Goal: Information Seeking & Learning: Learn about a topic

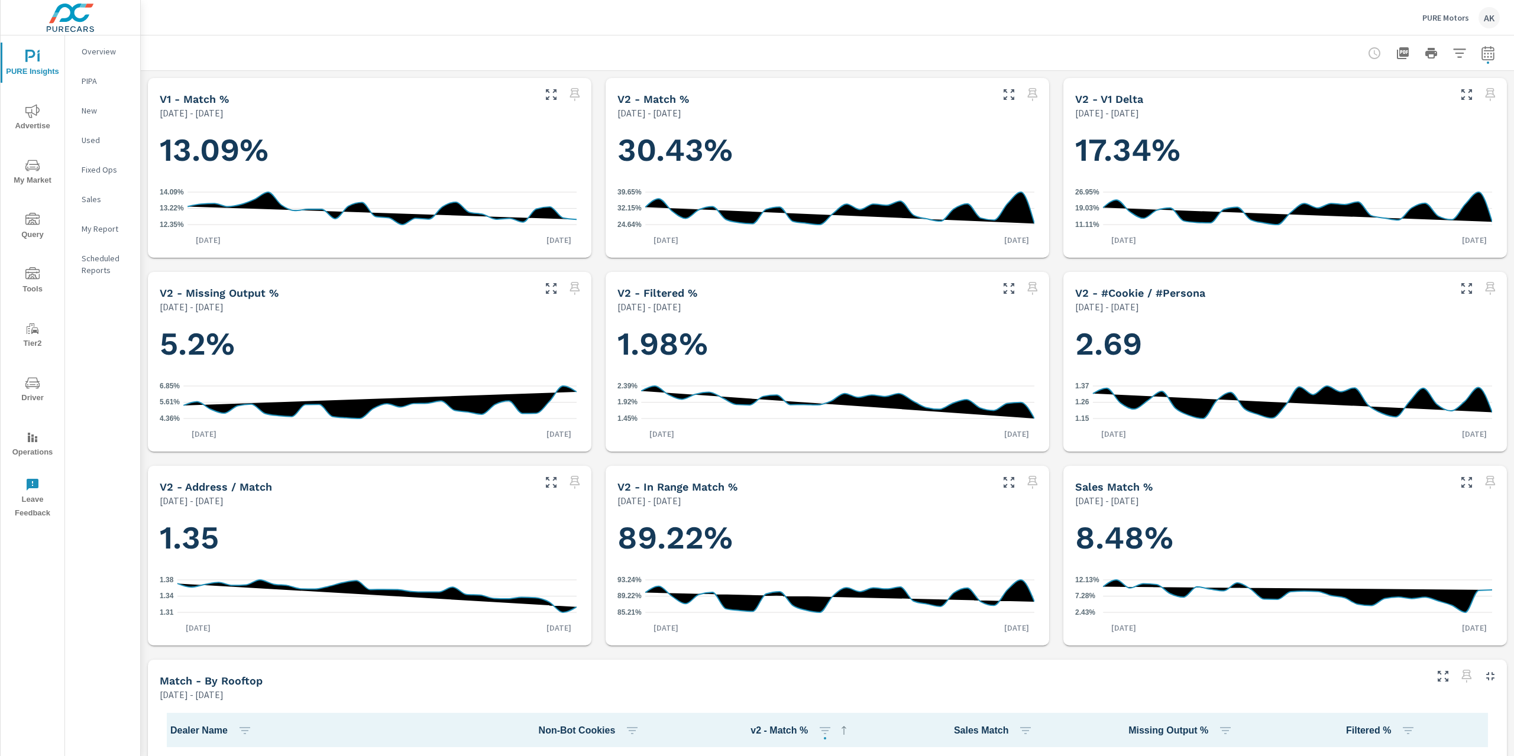
scroll to position [228, 0]
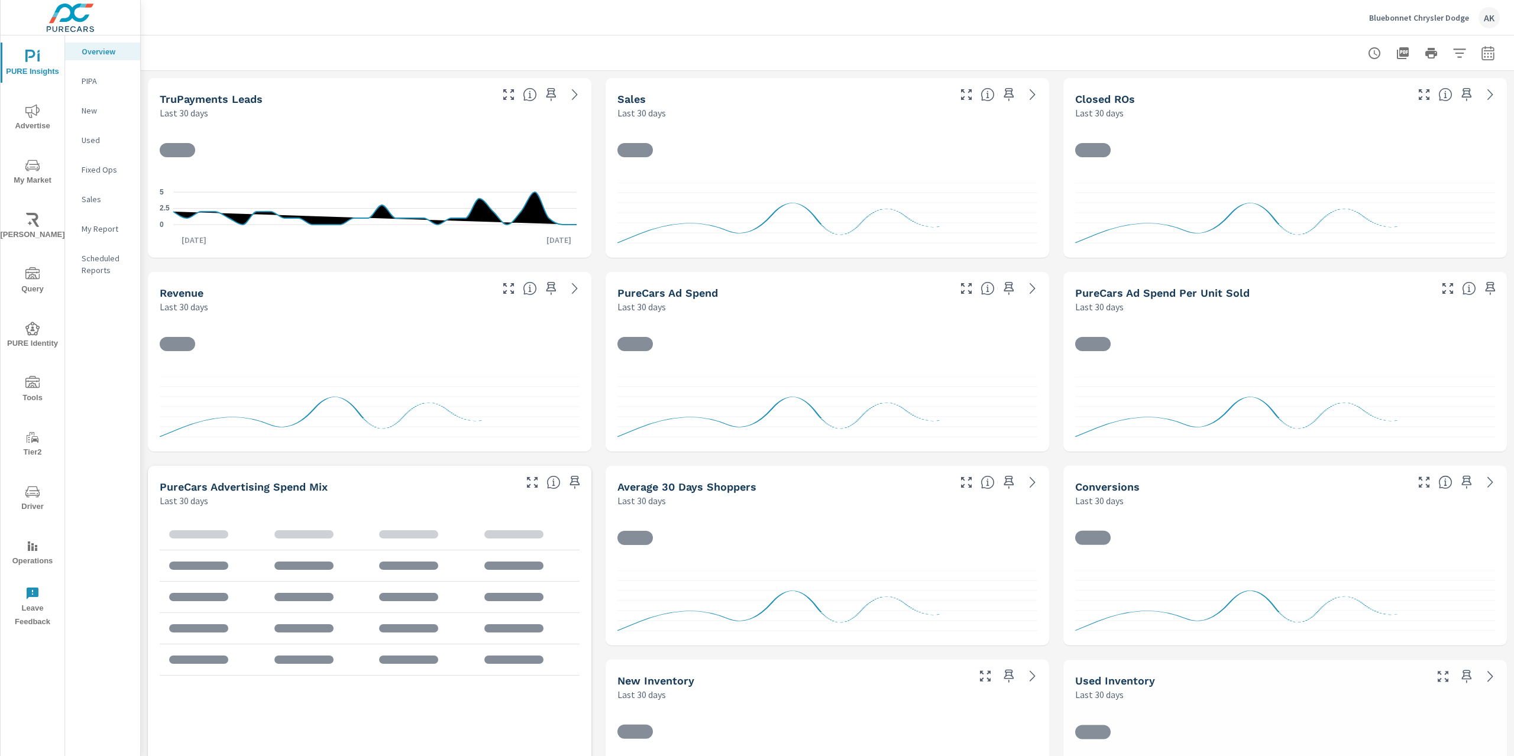
scroll to position [183, 0]
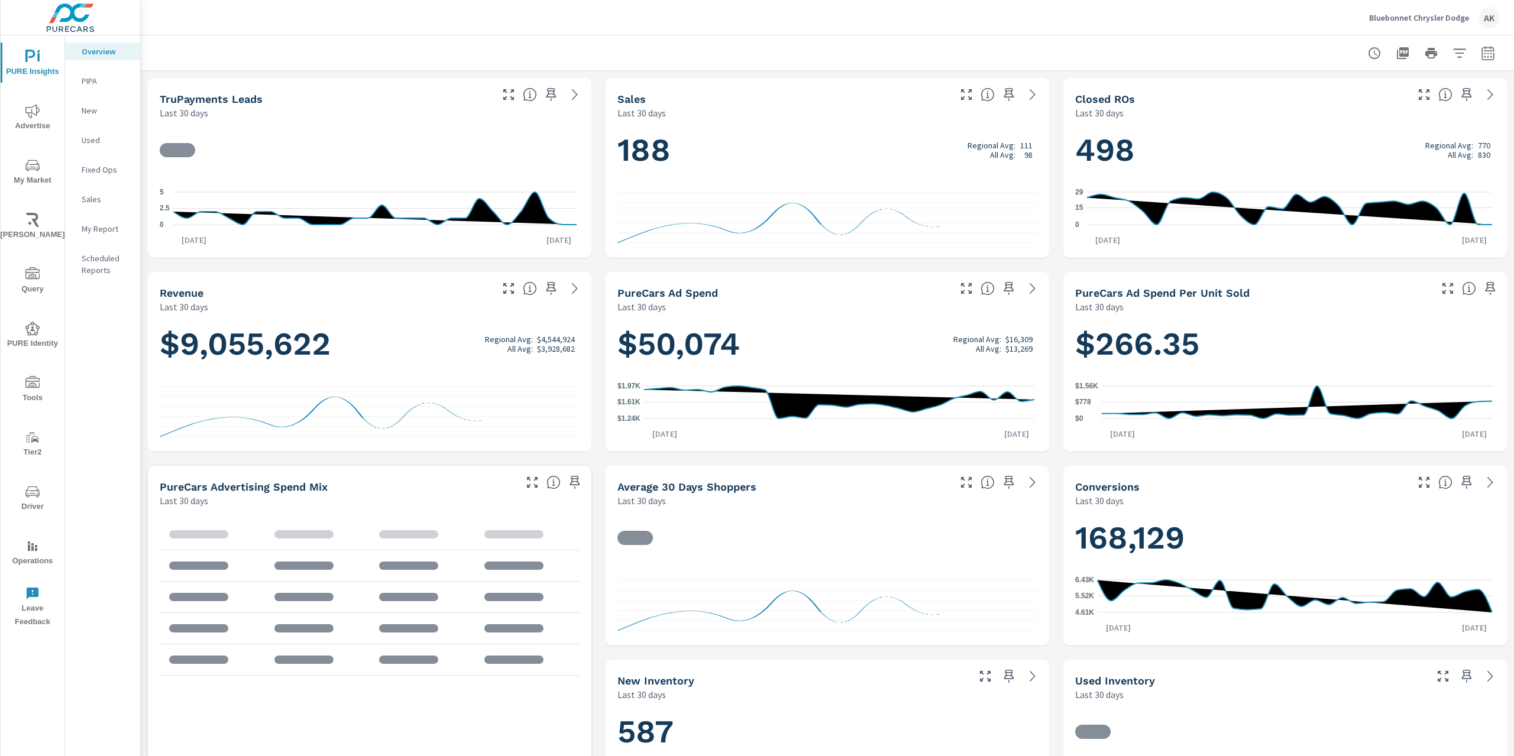
click at [19, 109] on span "Advertise" at bounding box center [32, 118] width 57 height 29
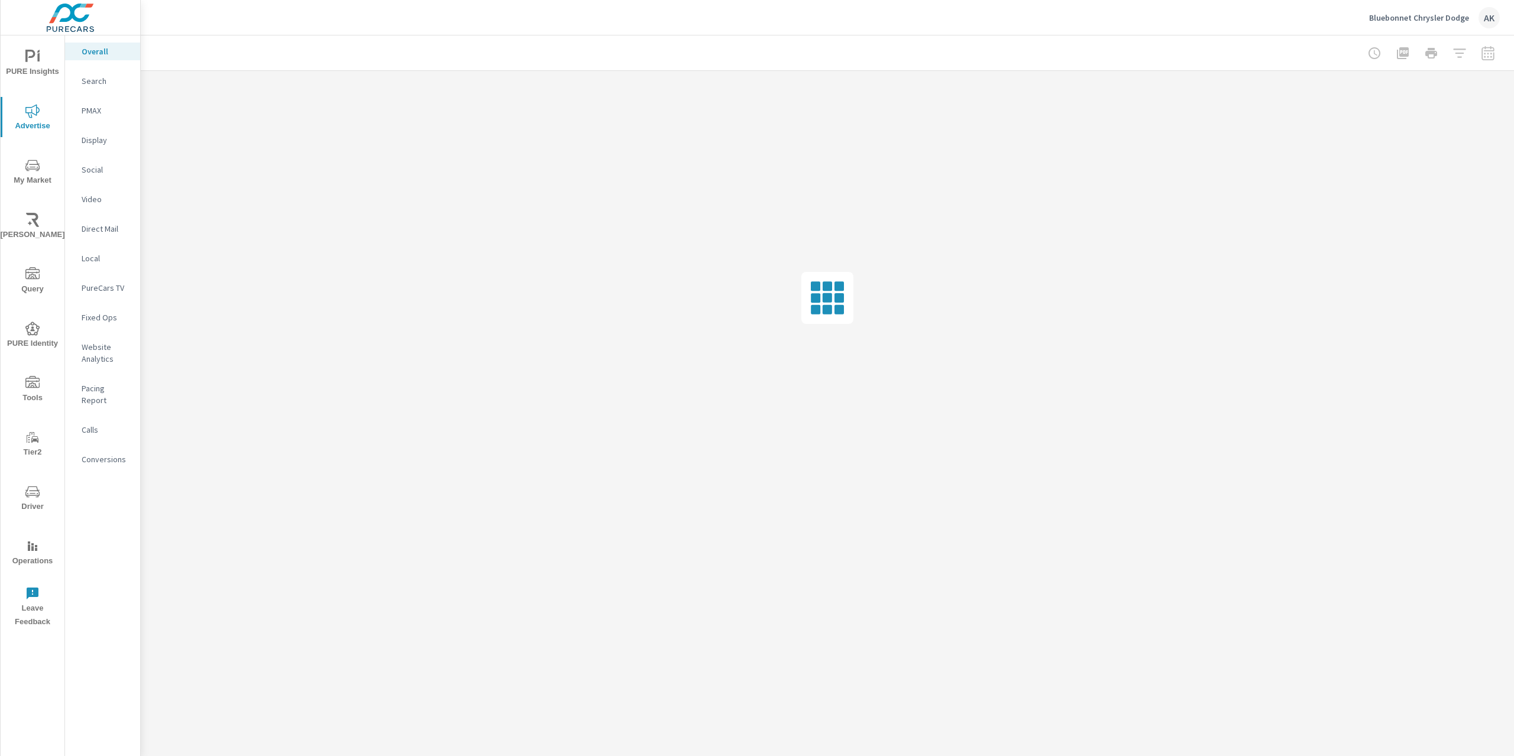
click at [80, 79] on div "Search" at bounding box center [102, 81] width 75 height 18
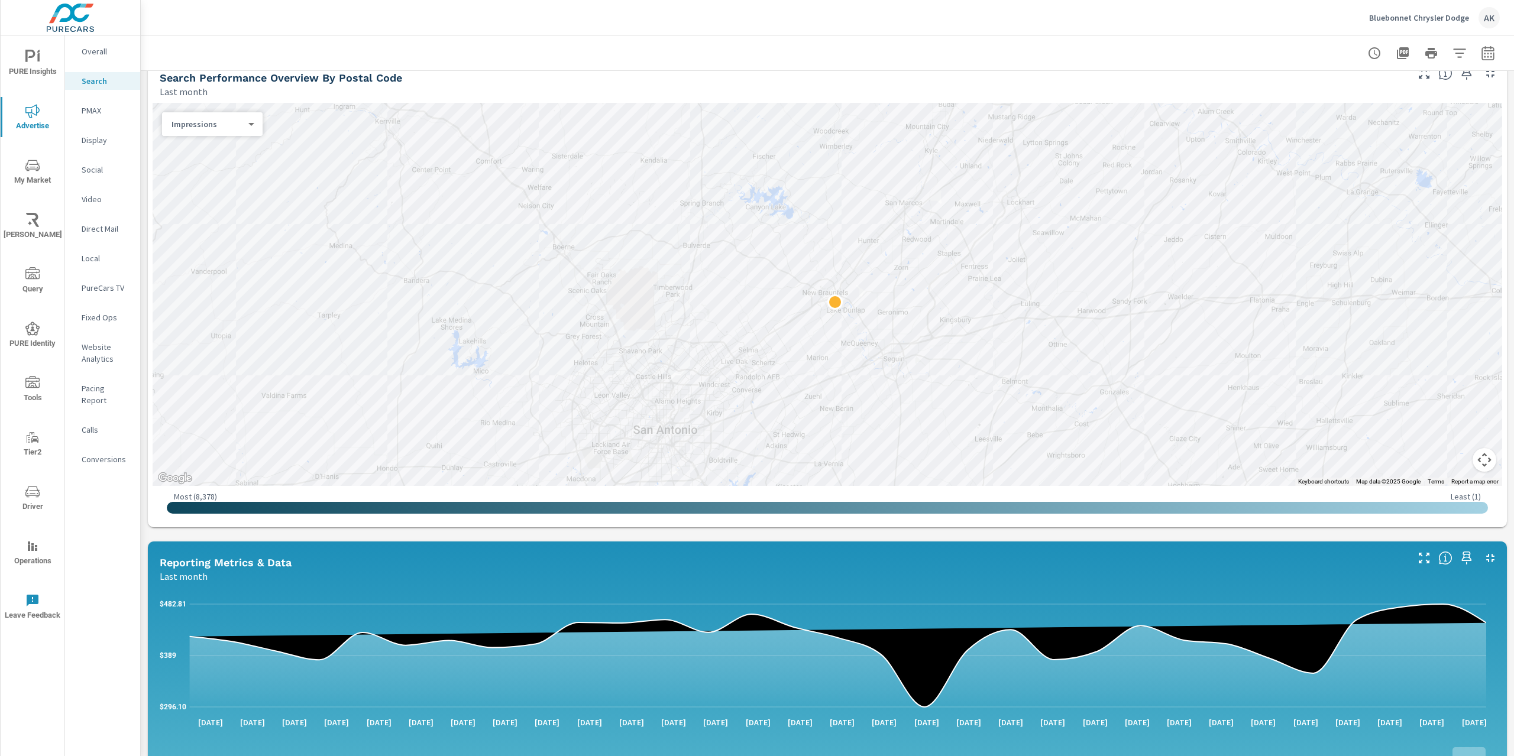
scroll to position [414, 0]
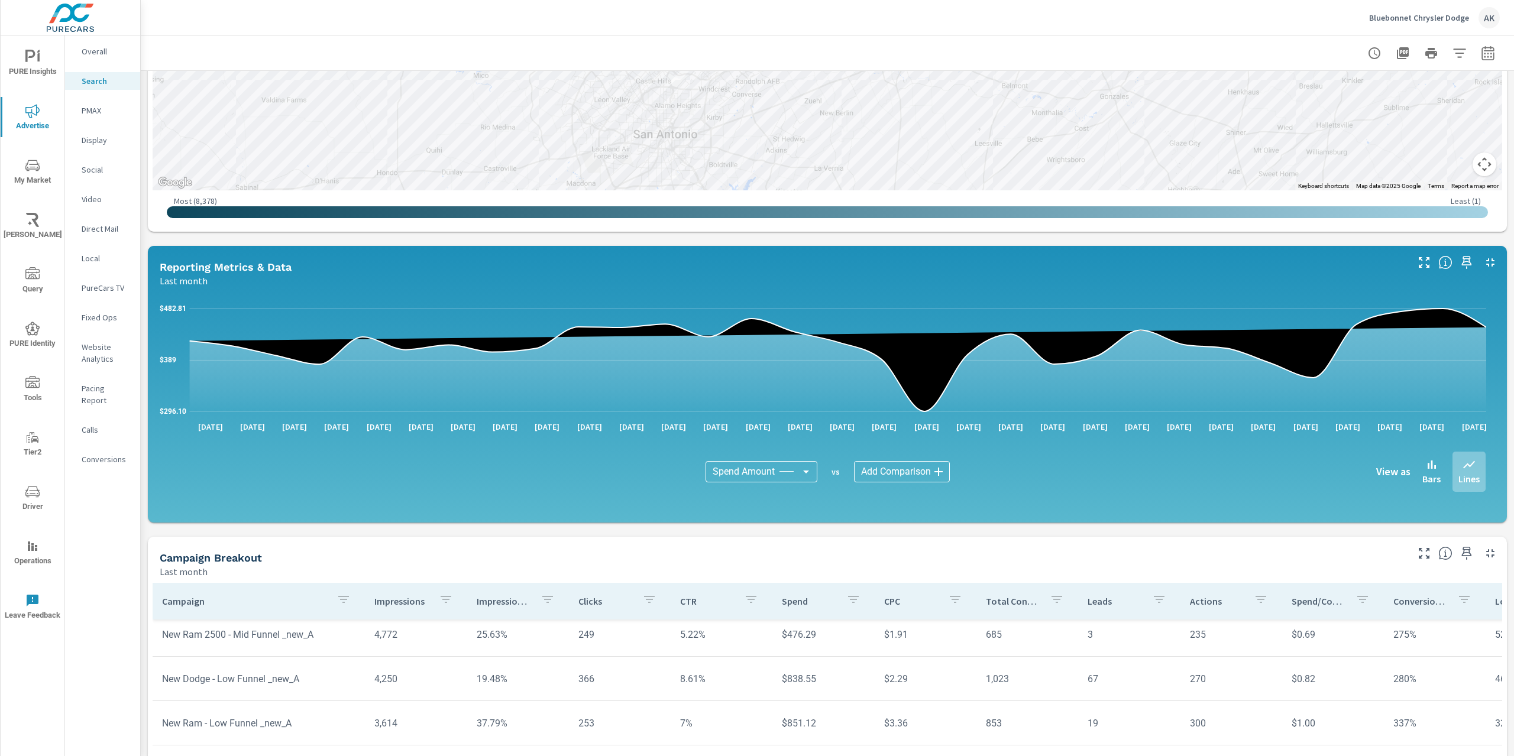
scroll to position [384, 0]
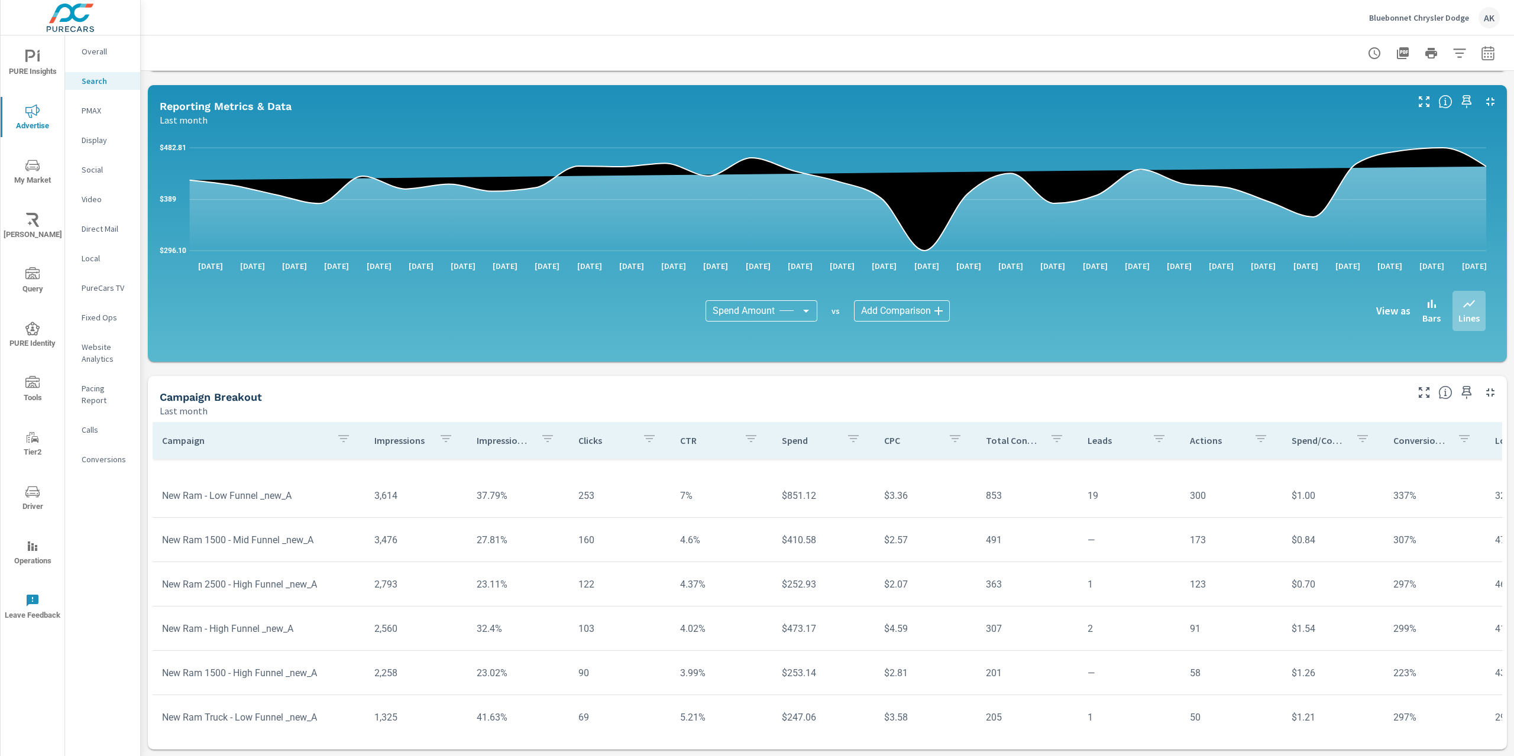
scroll to position [673, 0]
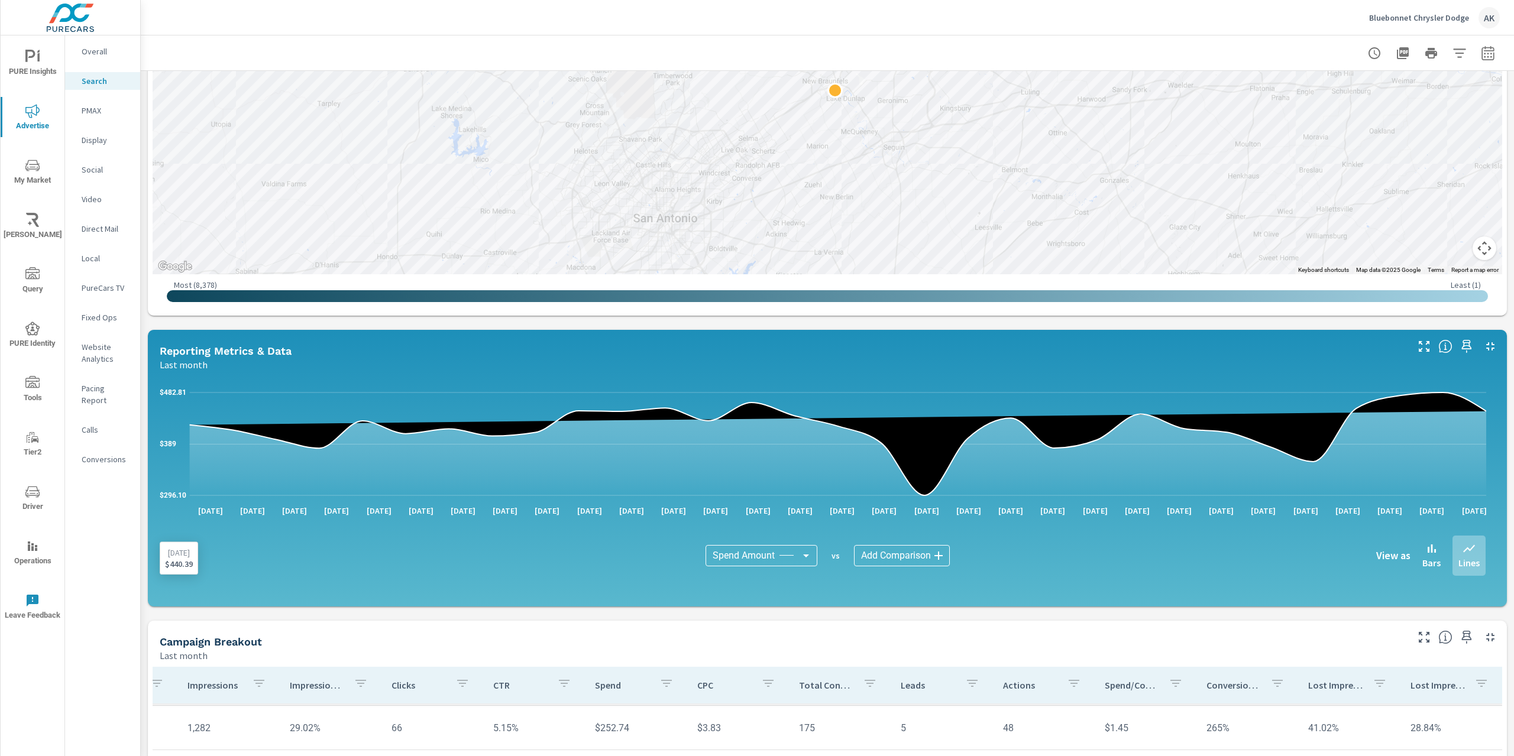
scroll to position [397, 0]
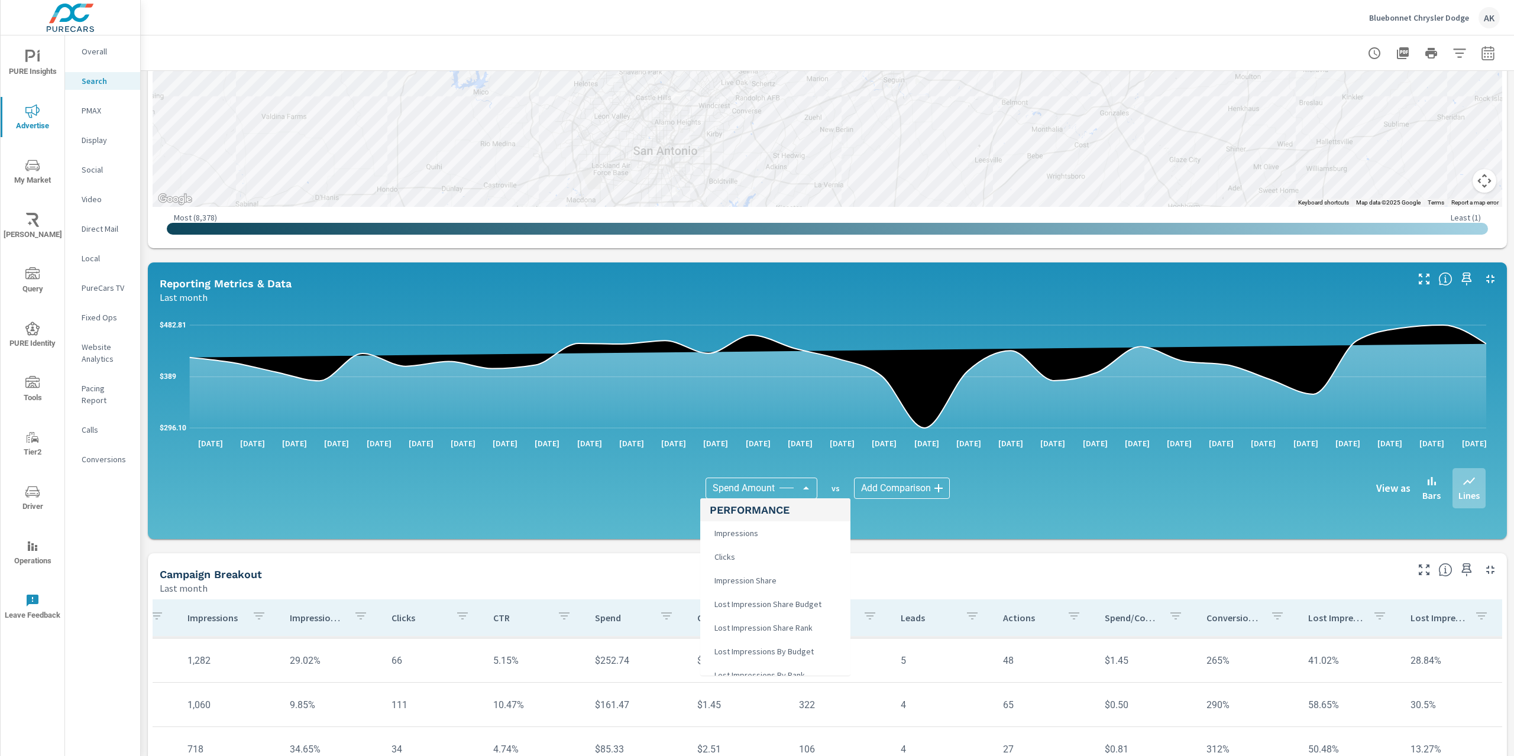
click at [769, 486] on body "PURE Insights Advertise My Market Riley AI Query PURE Identity Tools Tier2 Driv…" at bounding box center [757, 378] width 1514 height 756
click at [753, 538] on span "Impressions" at bounding box center [735, 533] width 51 height 17
type input "Impressions"
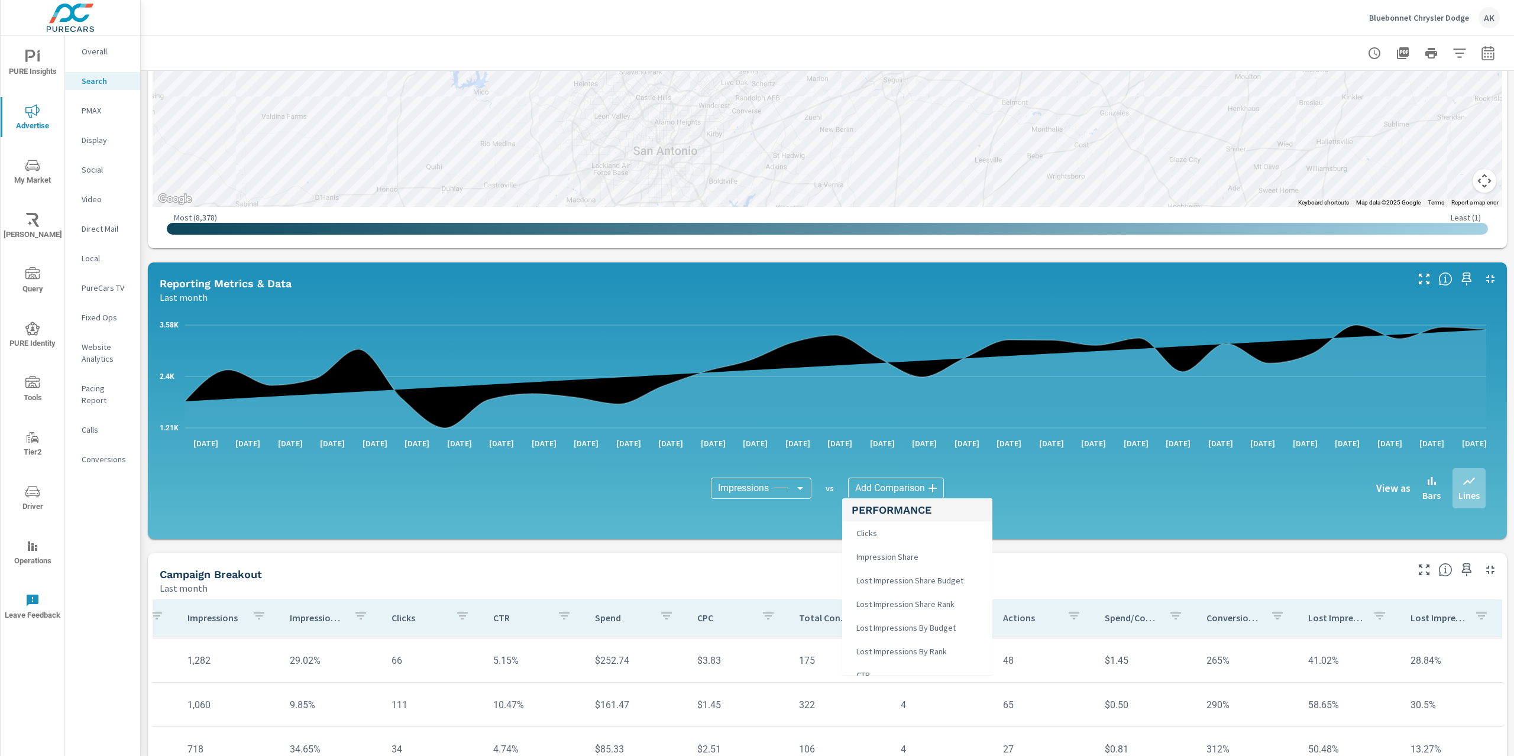
click at [877, 486] on body "PURE Insights Advertise My Market Riley AI Query PURE Identity Tools Tier2 Driv…" at bounding box center [757, 378] width 1514 height 756
click at [905, 559] on span "Impression Share" at bounding box center [886, 557] width 69 height 17
type input "Impression Share"
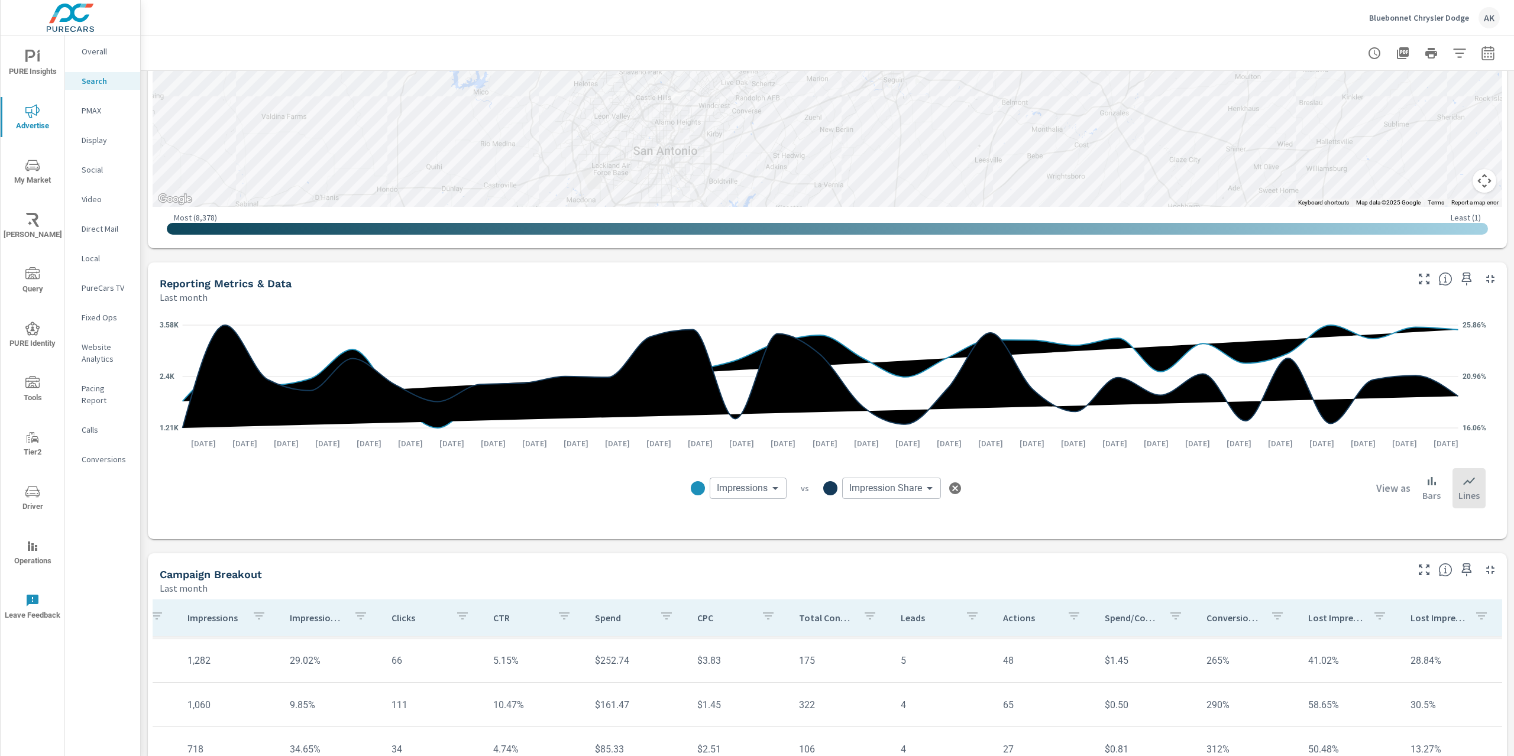
click at [717, 488] on body "PURE Insights Advertise My Market Riley AI Query PURE Identity Tools Tier2 Driv…" at bounding box center [757, 378] width 1514 height 756
click at [471, 519] on div at bounding box center [757, 378] width 1514 height 756
click at [1481, 63] on button "button" at bounding box center [1488, 53] width 24 height 24
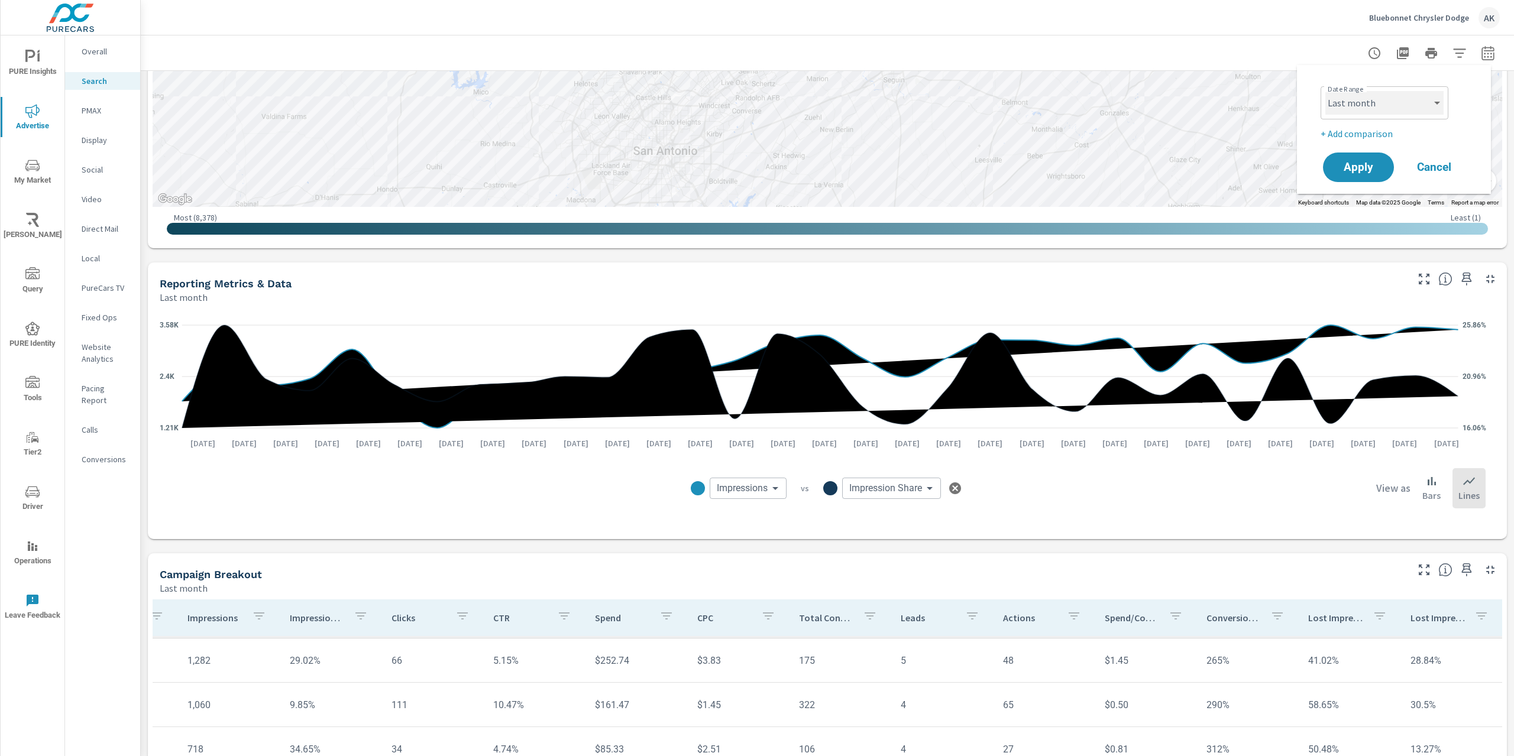
click at [1409, 109] on select "Custom Yesterday Last week Last 7 days Last 14 days Last 30 days Last 45 days L…" at bounding box center [1384, 103] width 118 height 24
click at [1325, 91] on select "Custom Yesterday Last week Last 7 days Last 14 days Last 30 days Last 45 days L…" at bounding box center [1384, 103] width 118 height 24
select select "Last 12 months"
click at [1383, 166] on button "Apply" at bounding box center [1358, 167] width 73 height 31
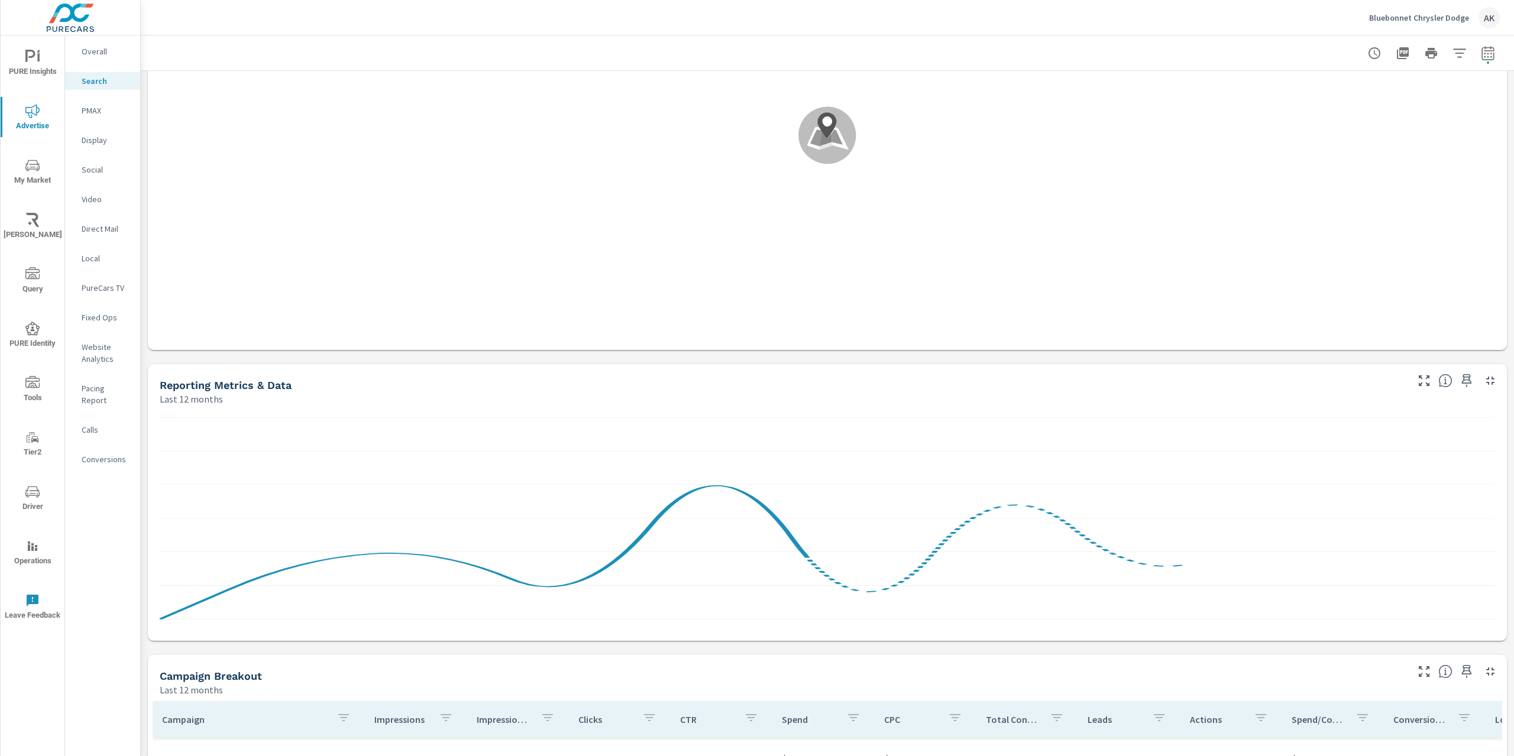
scroll to position [473, 0]
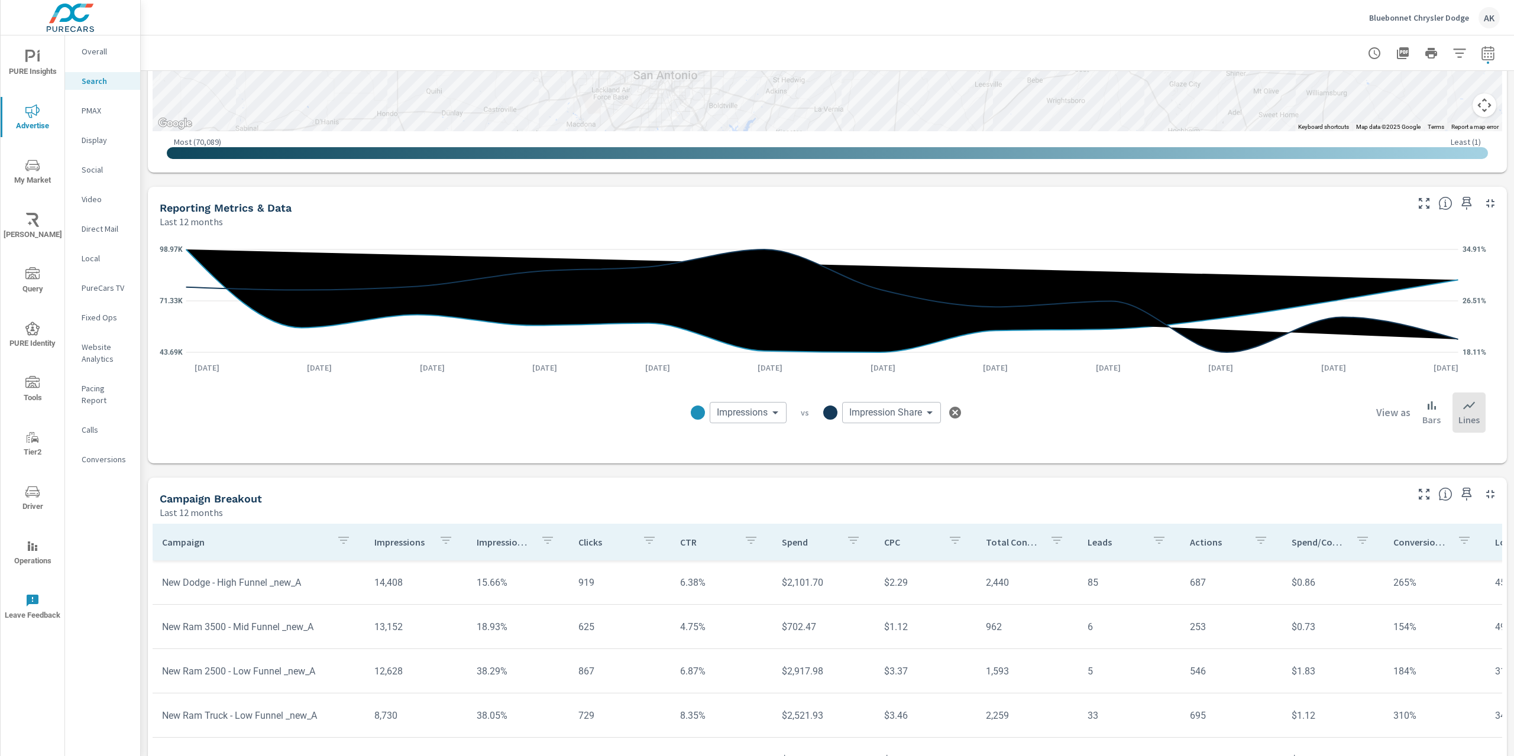
click at [1438, 49] on div at bounding box center [1431, 53] width 137 height 24
click at [1453, 49] on icon "button" at bounding box center [1459, 52] width 12 height 9
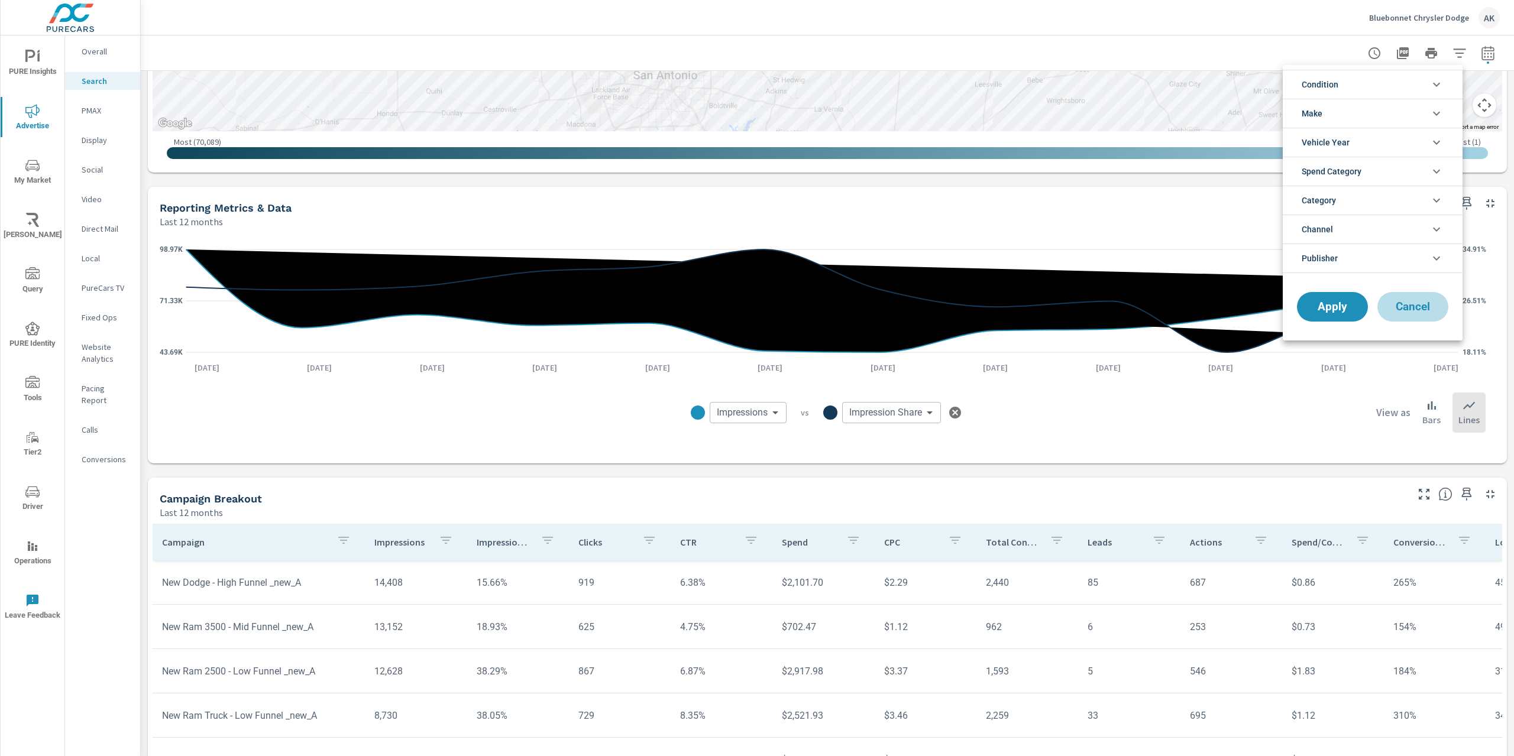
click at [1402, 304] on span "Cancel" at bounding box center [1412, 307] width 47 height 11
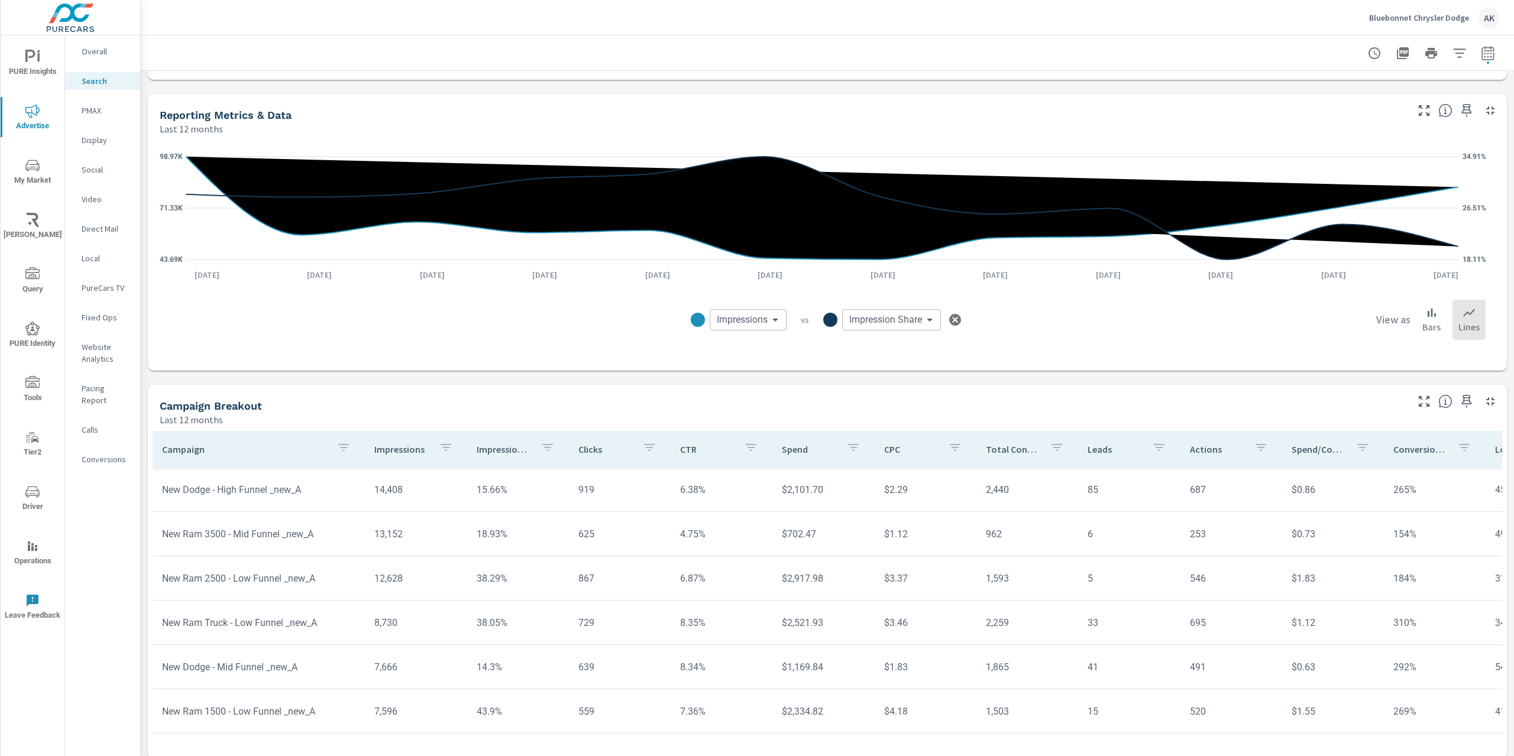
scroll to position [575, 0]
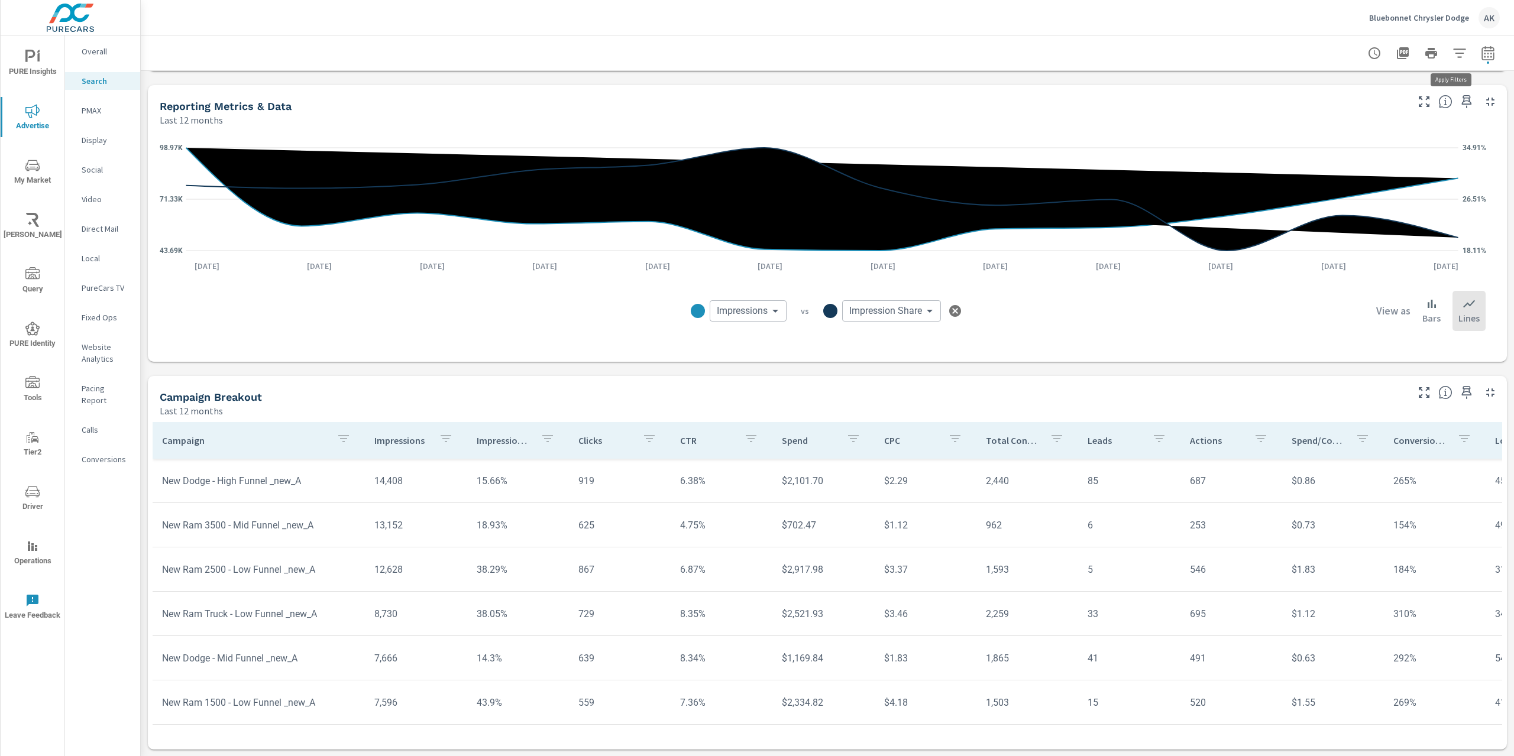
click at [1454, 55] on icon "button" at bounding box center [1459, 53] width 14 height 14
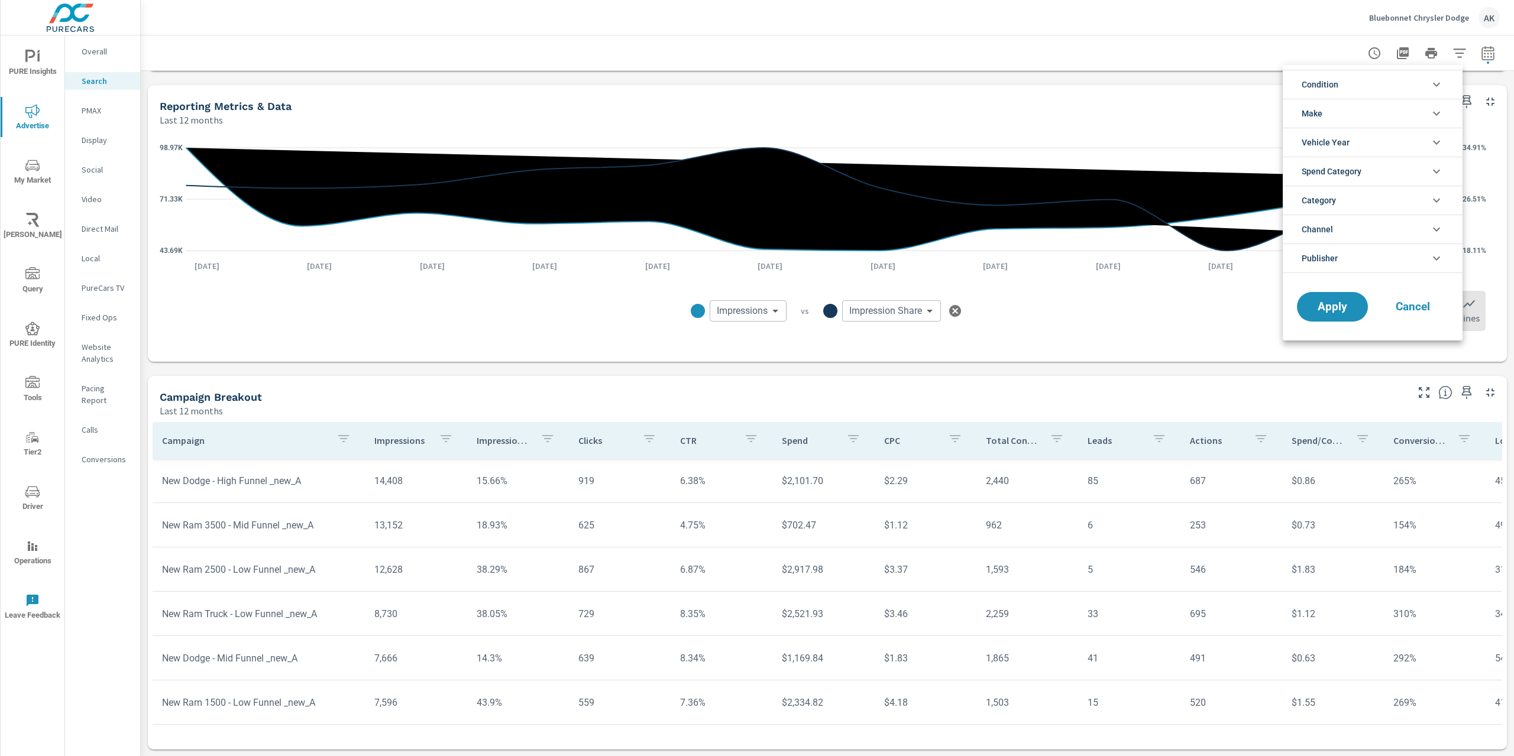
click at [84, 40] on div at bounding box center [757, 378] width 1514 height 756
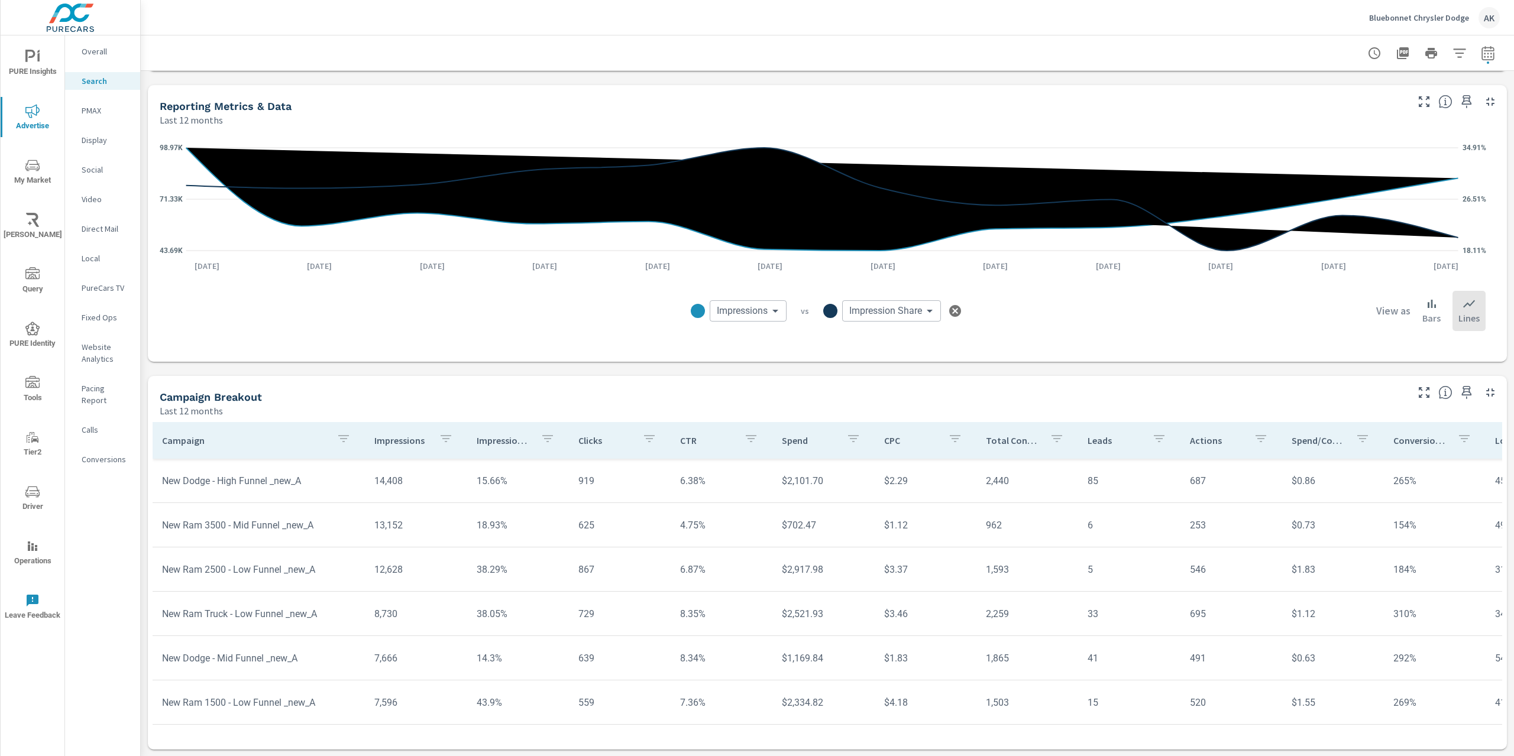
click at [90, 50] on div "Condition New Used Certified No Condition Make Ram Dodge No Make Chrysler Ford …" at bounding box center [757, 378] width 1514 height 756
click at [90, 50] on p "Overall" at bounding box center [106, 52] width 49 height 12
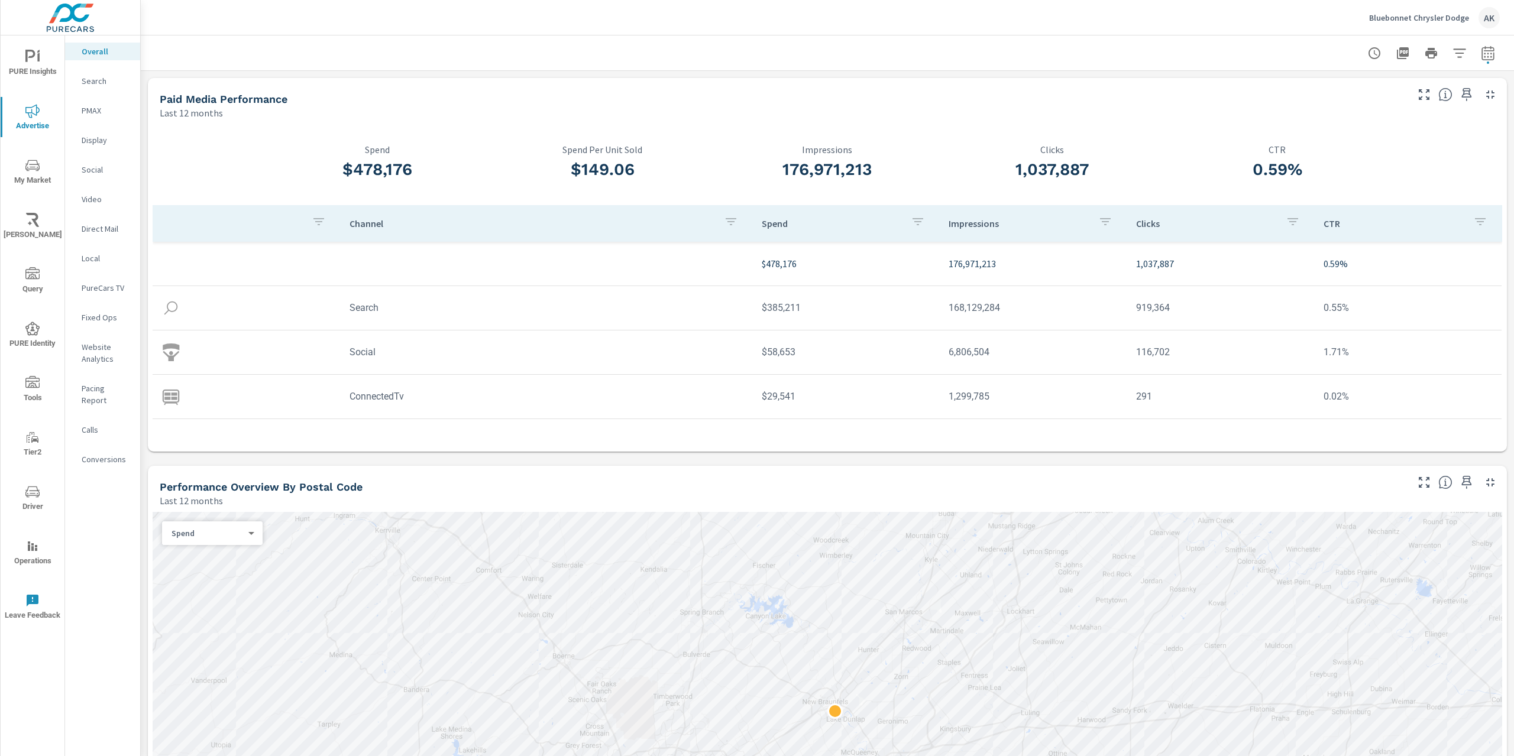
click at [38, 189] on button "My Market" at bounding box center [33, 171] width 64 height 40
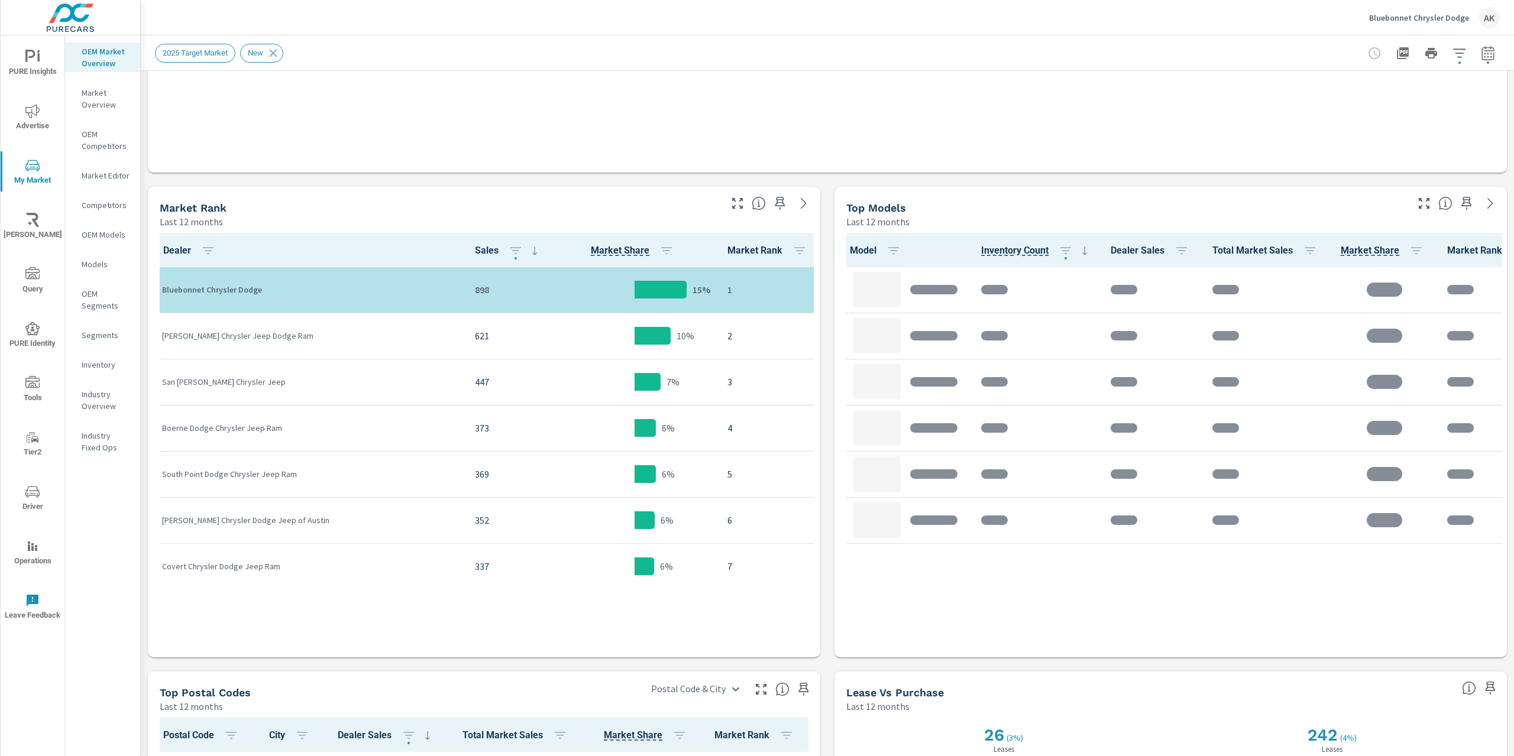
scroll to position [47, 0]
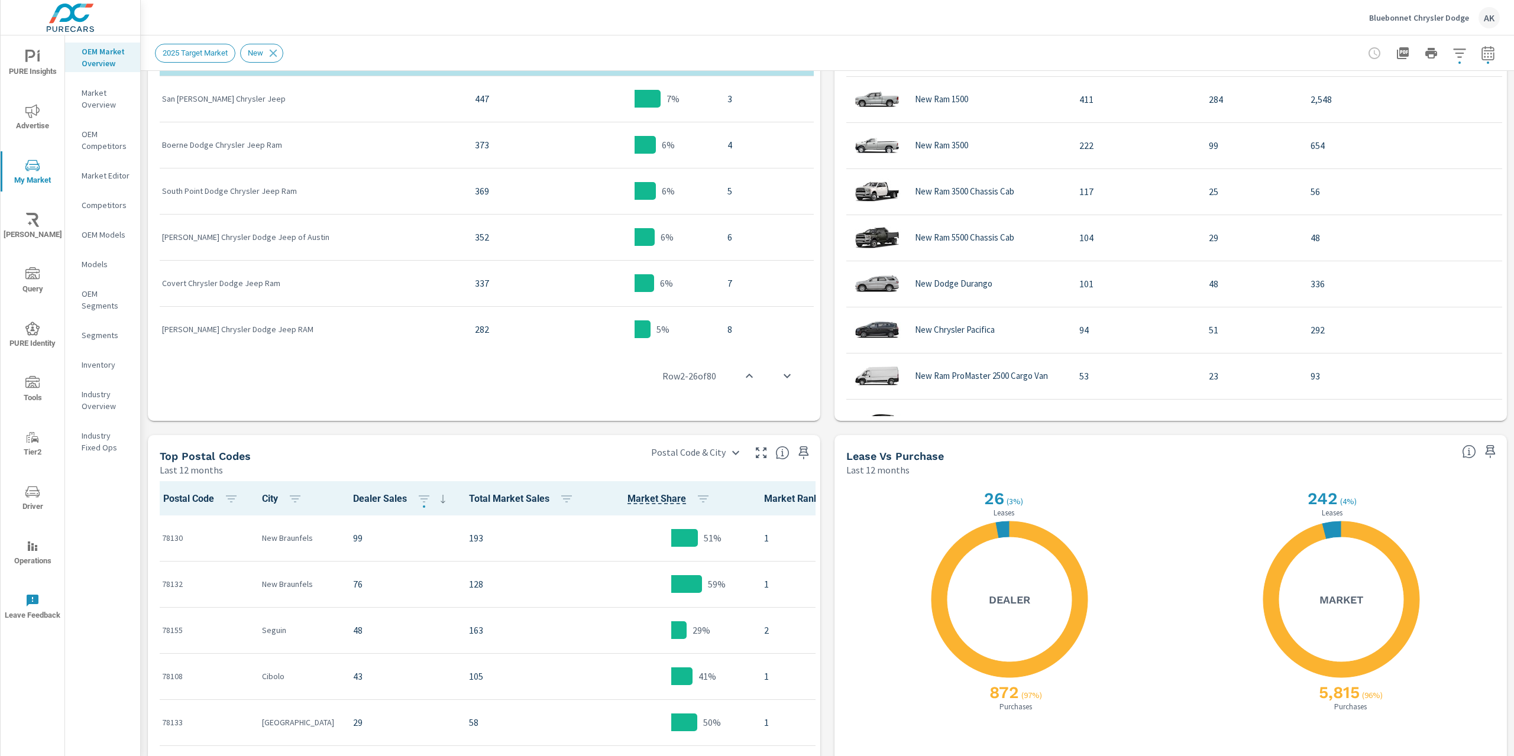
scroll to position [1, 0]
click at [90, 203] on p "Competitors" at bounding box center [106, 205] width 49 height 12
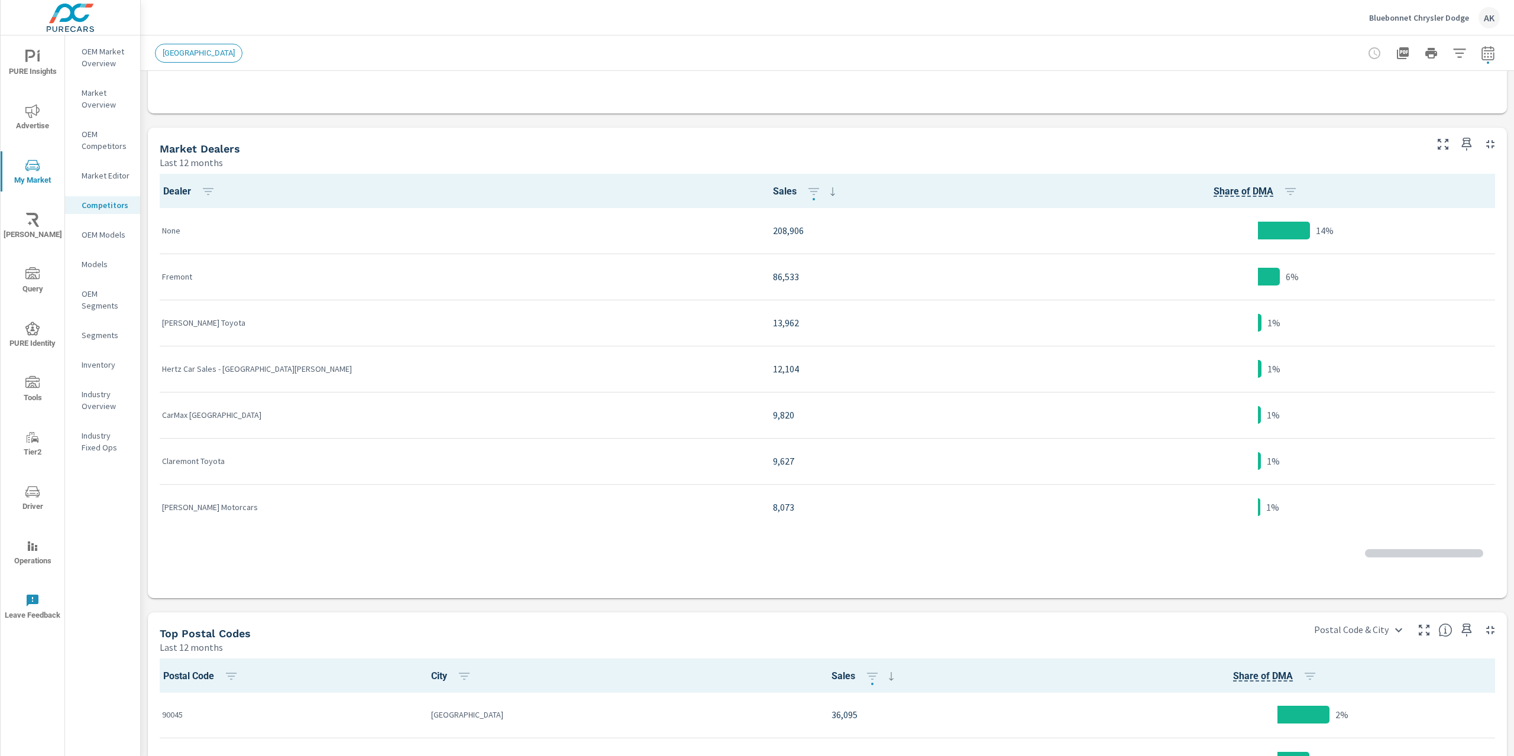
scroll to position [1, 0]
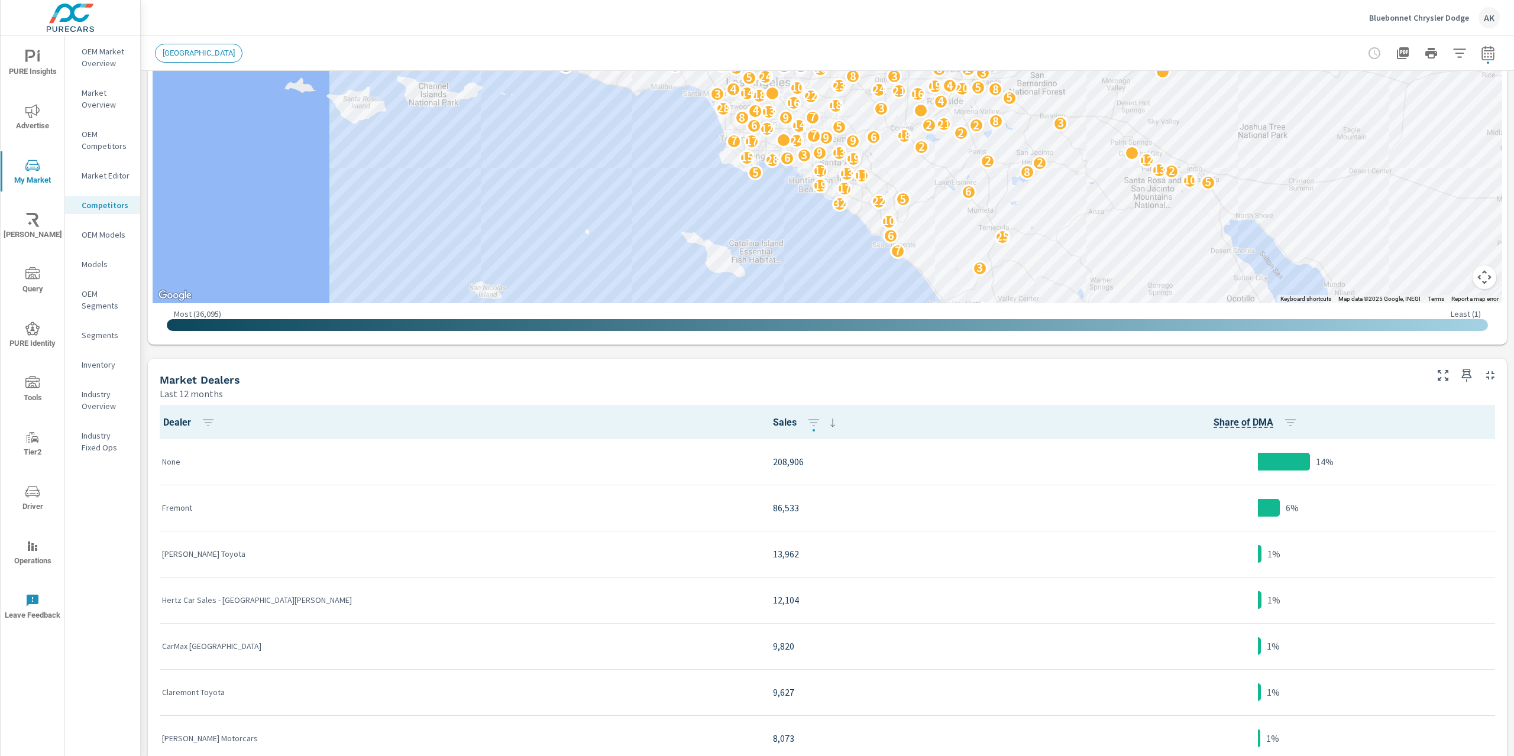
scroll to position [177, 0]
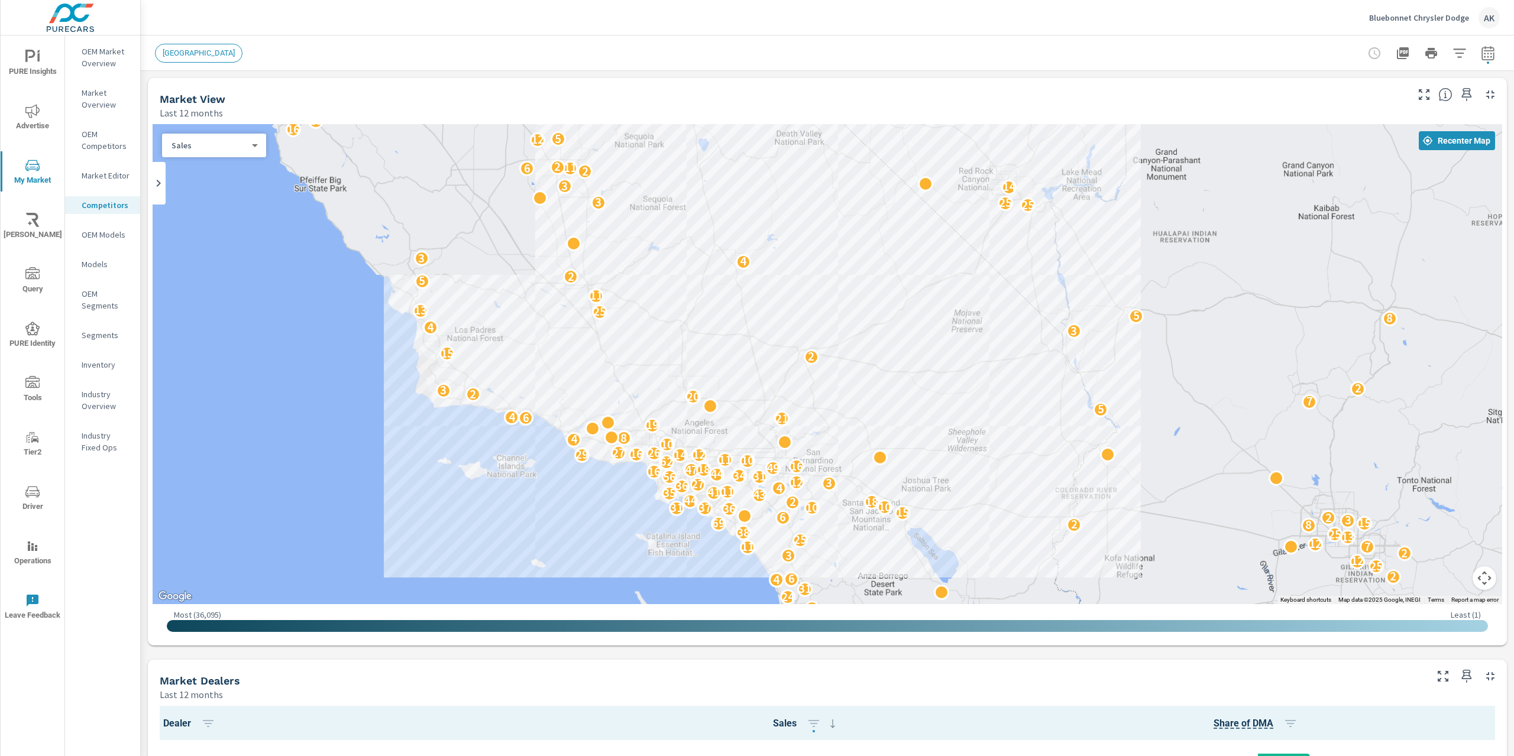
click at [105, 146] on p "OEM Competitors" at bounding box center [106, 140] width 49 height 24
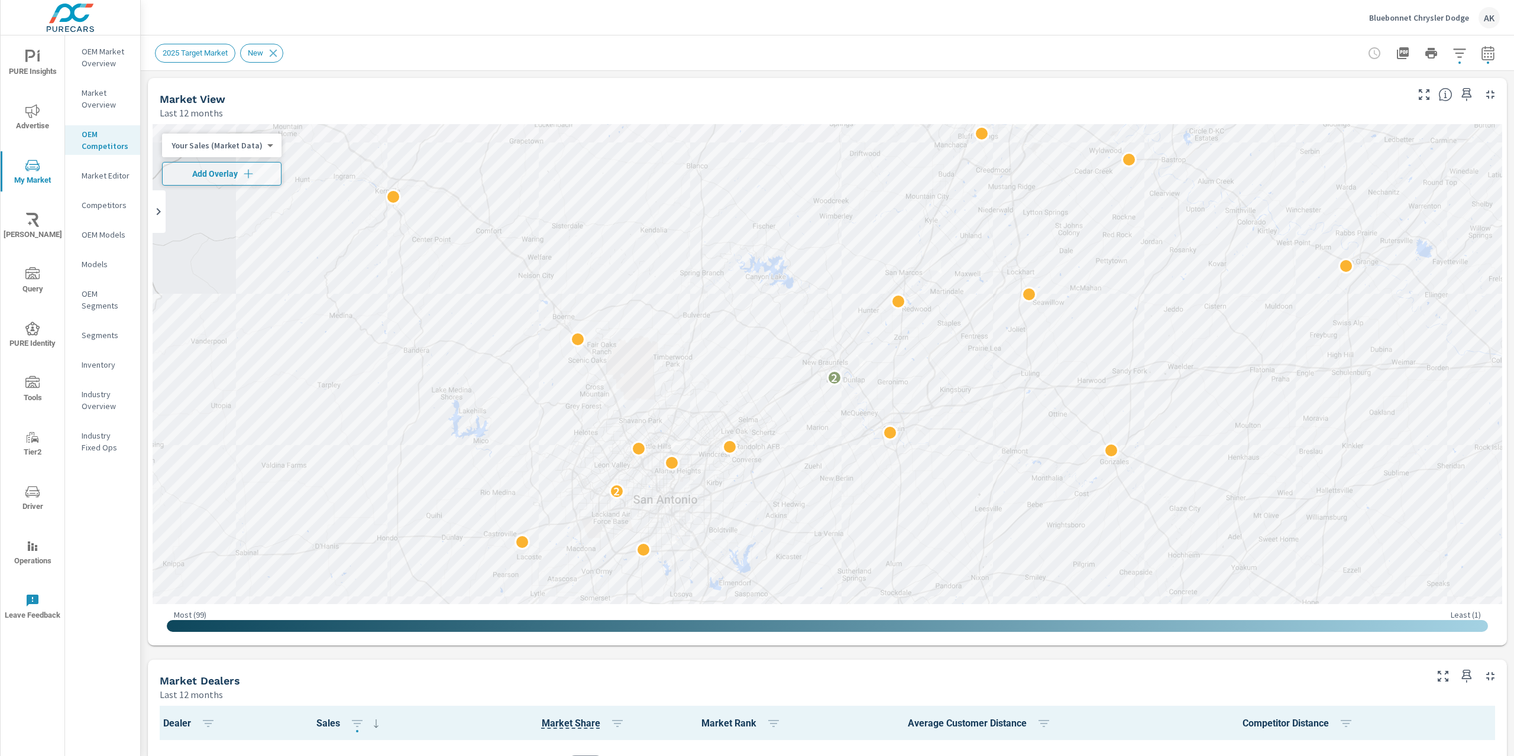
click at [784, 53] on div "2025 Target Market New" at bounding box center [744, 53] width 1179 height 19
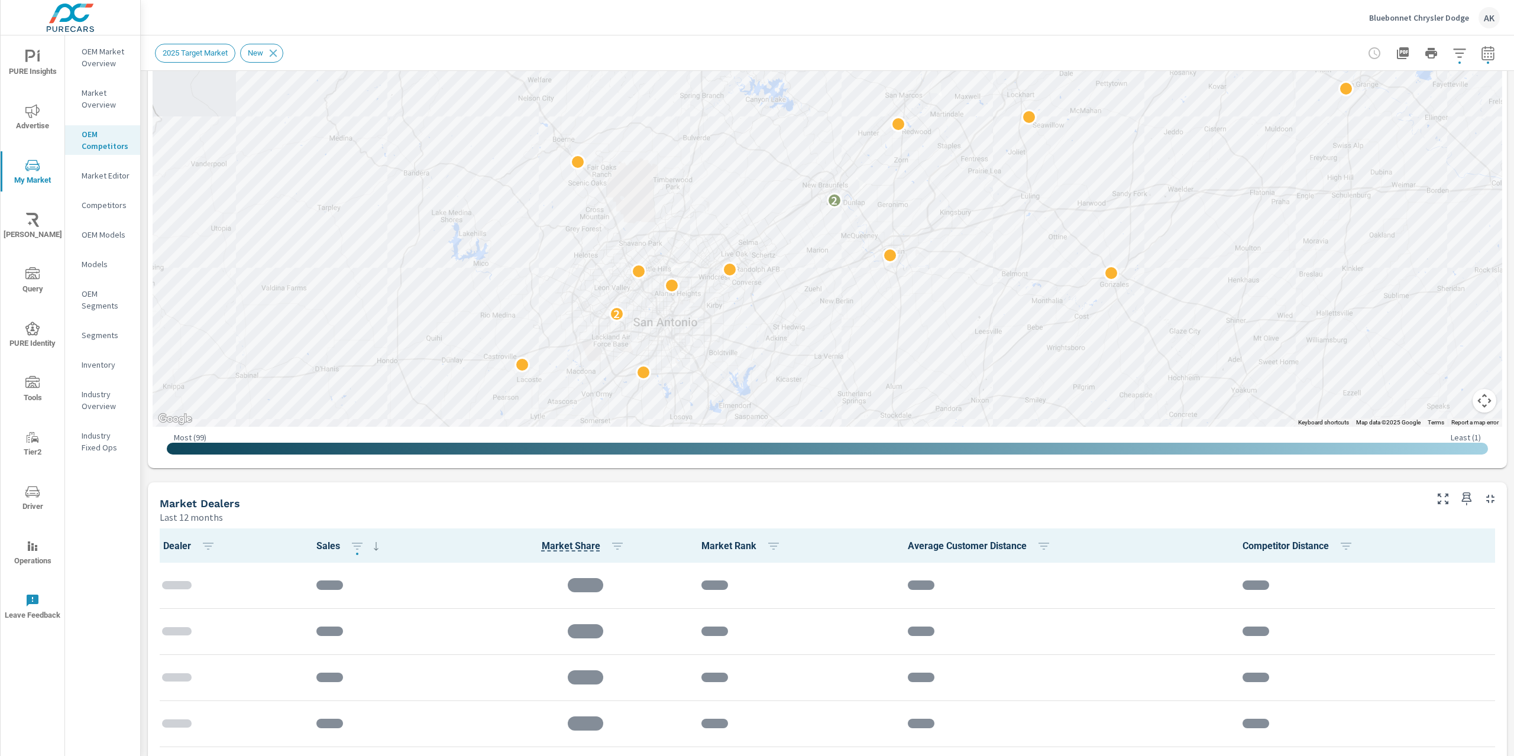
click at [850, 507] on div "Market Dealers" at bounding box center [792, 504] width 1264 height 14
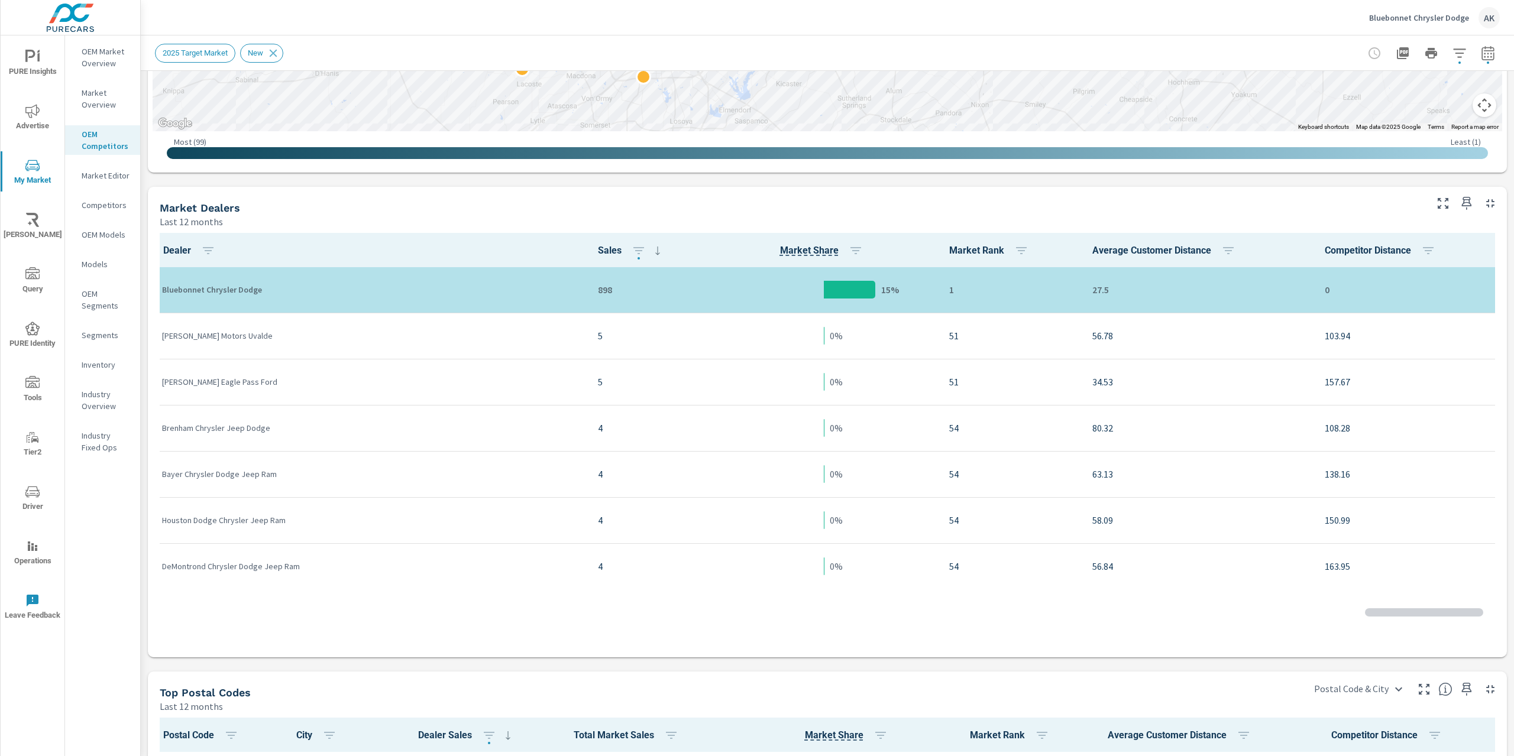
scroll to position [2277, 0]
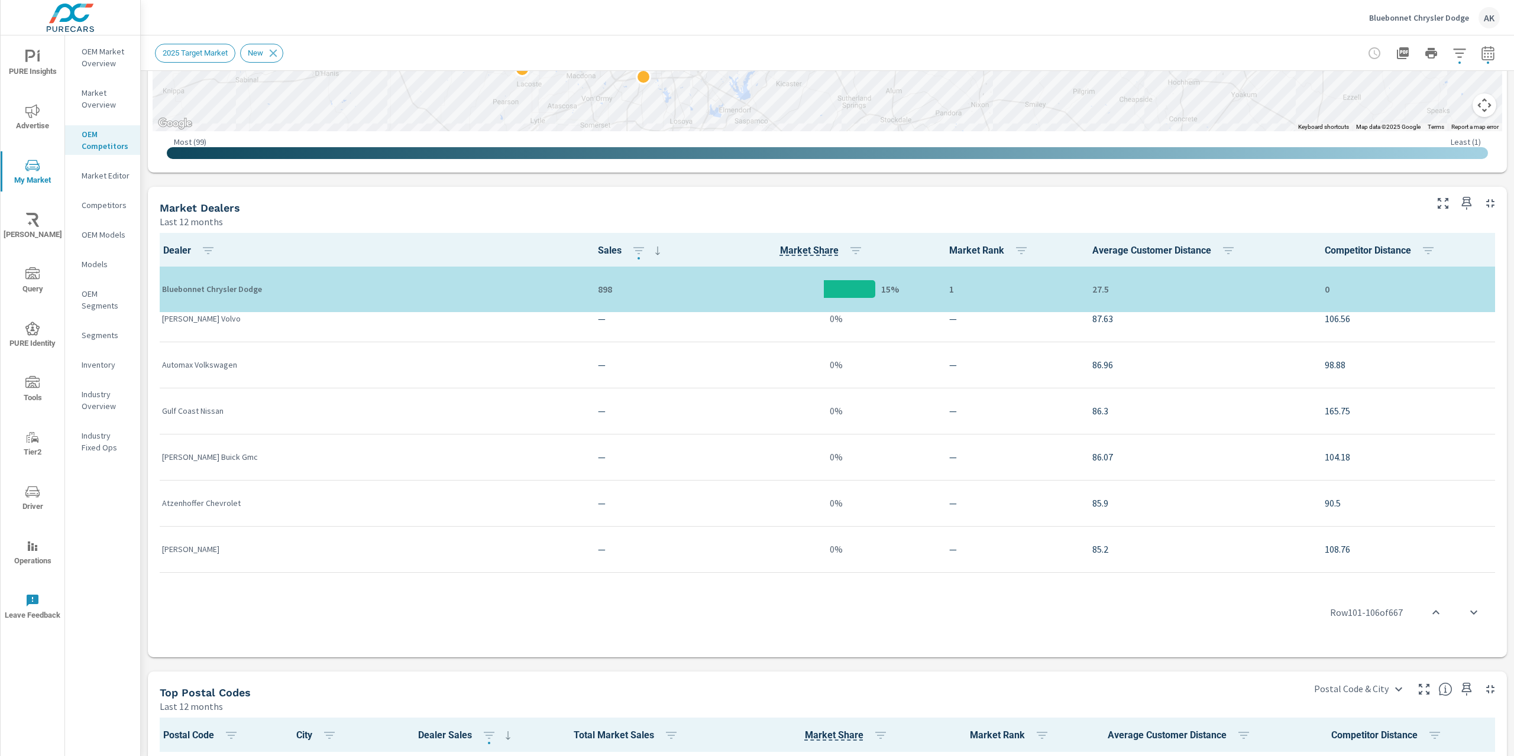
click at [101, 365] on p "Inventory" at bounding box center [106, 365] width 49 height 12
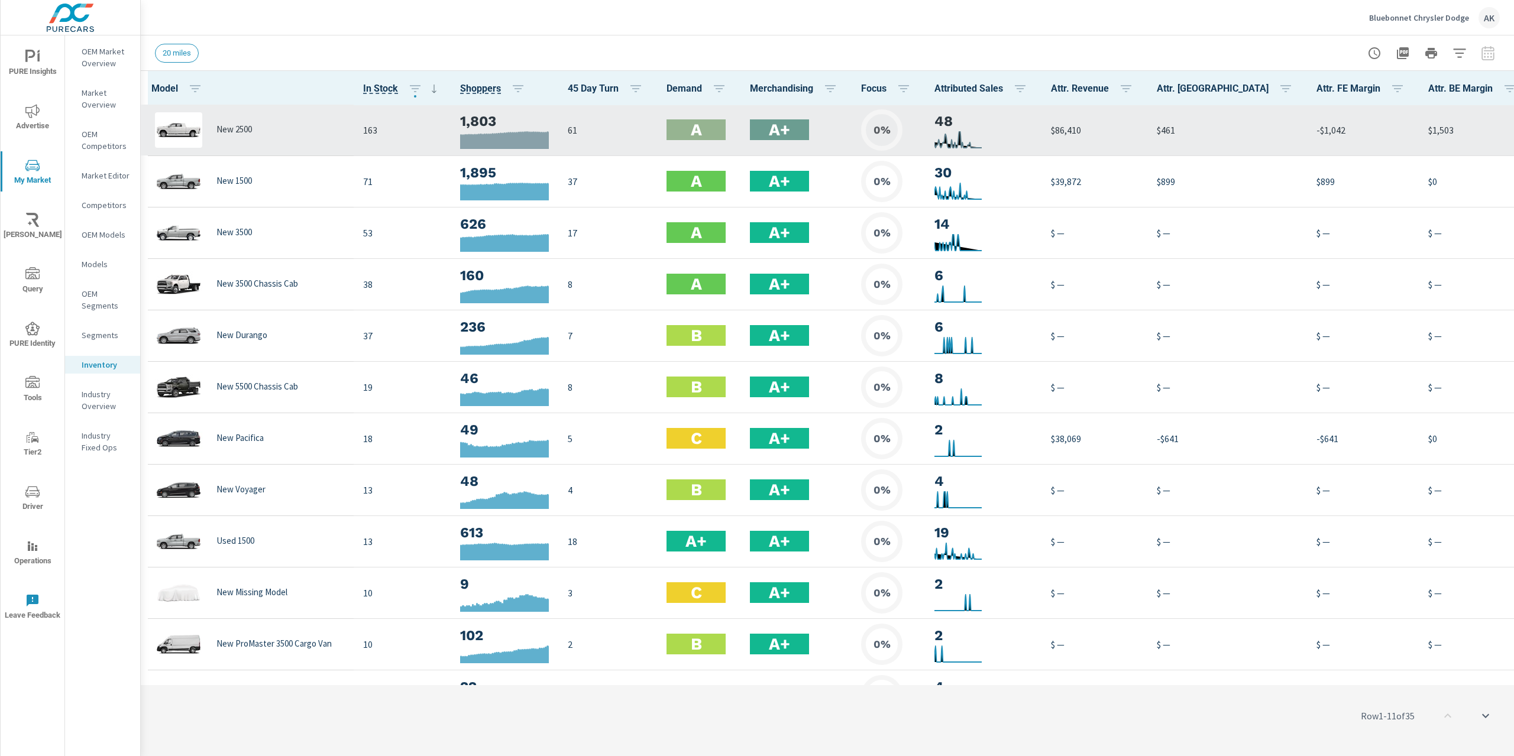
scroll to position [1, 334]
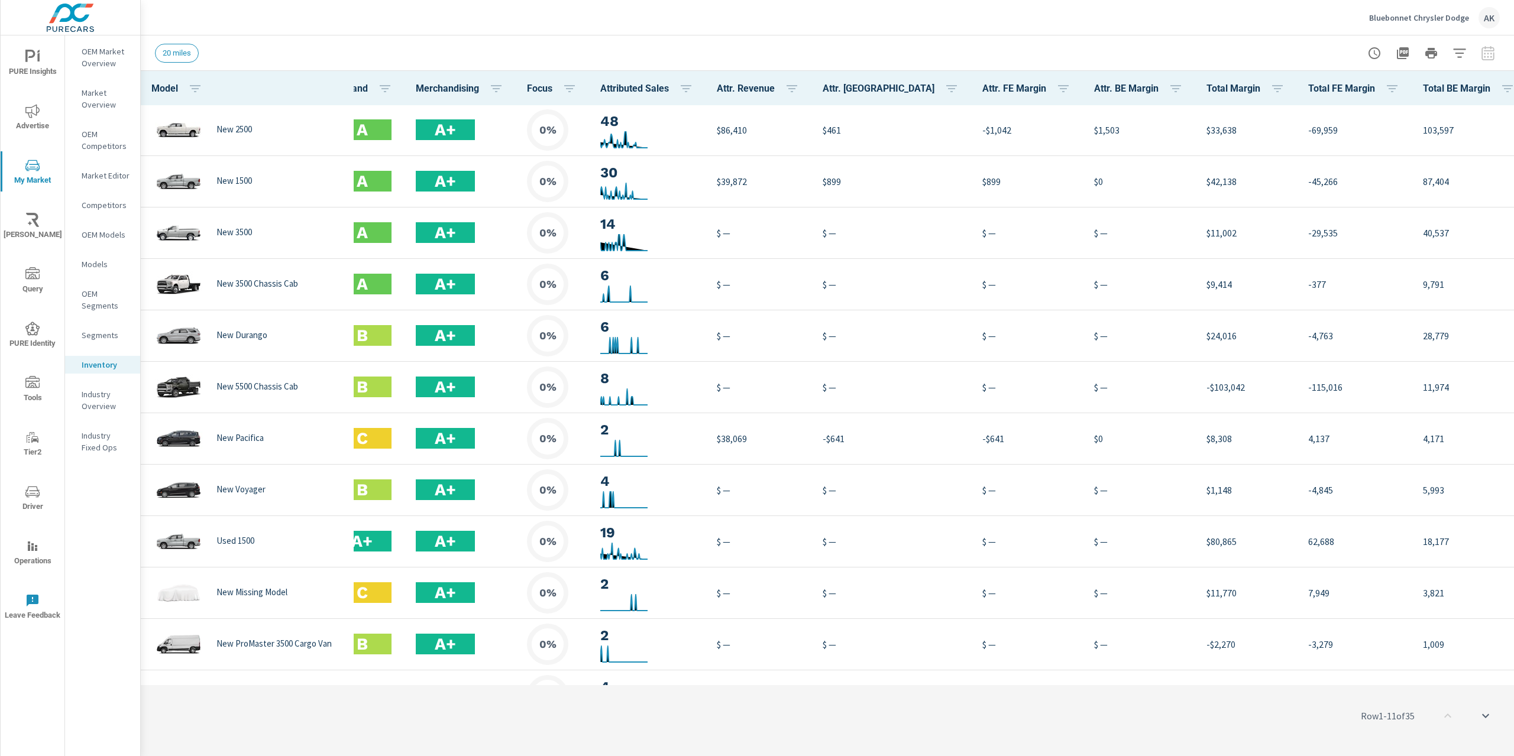
click at [1476, 178] on span "Market Performance" at bounding box center [1459, 179] width 75 height 12
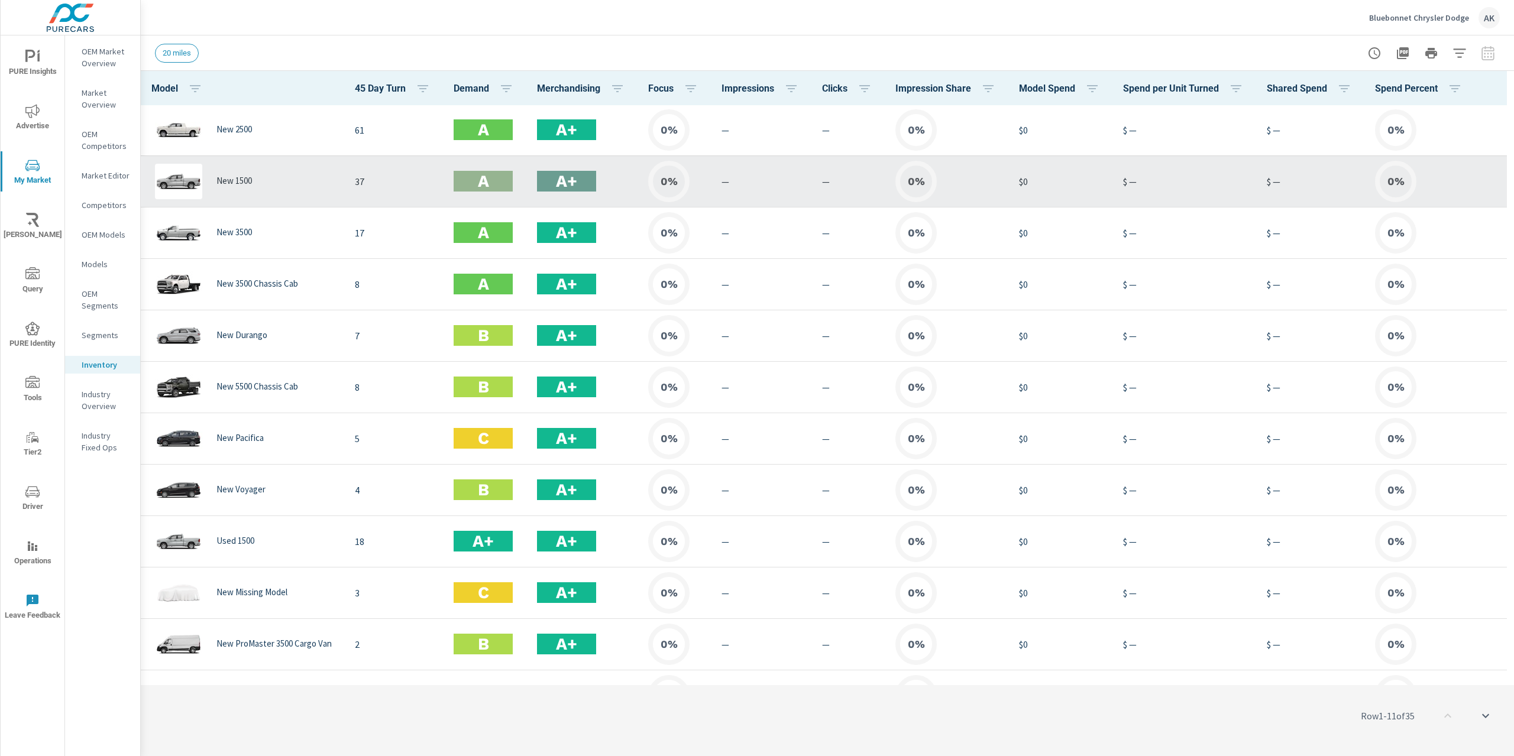
scroll to position [1, 218]
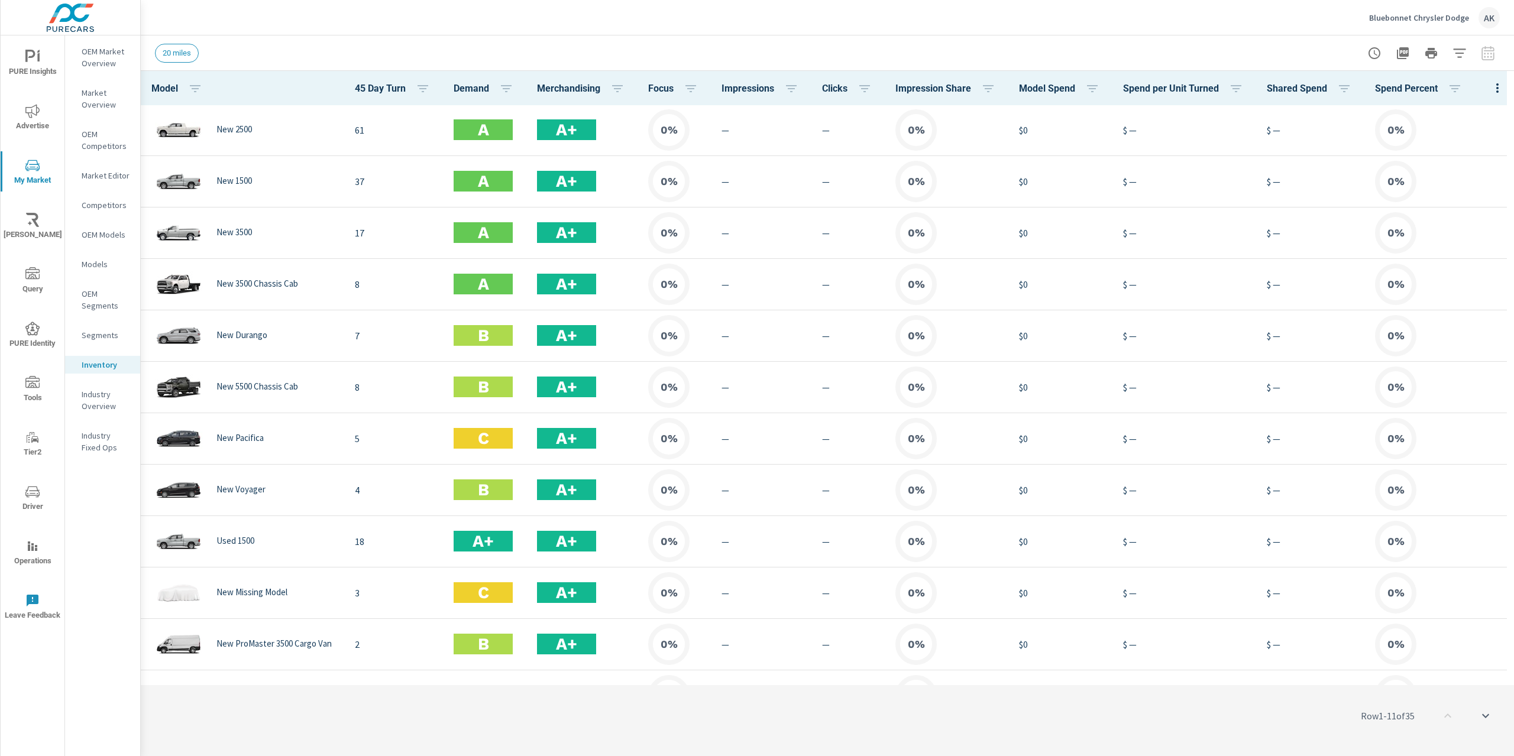
click at [1486, 86] on button "button" at bounding box center [1498, 88] width 24 height 24
click at [1470, 224] on span "Market Comparison" at bounding box center [1459, 222] width 75 height 12
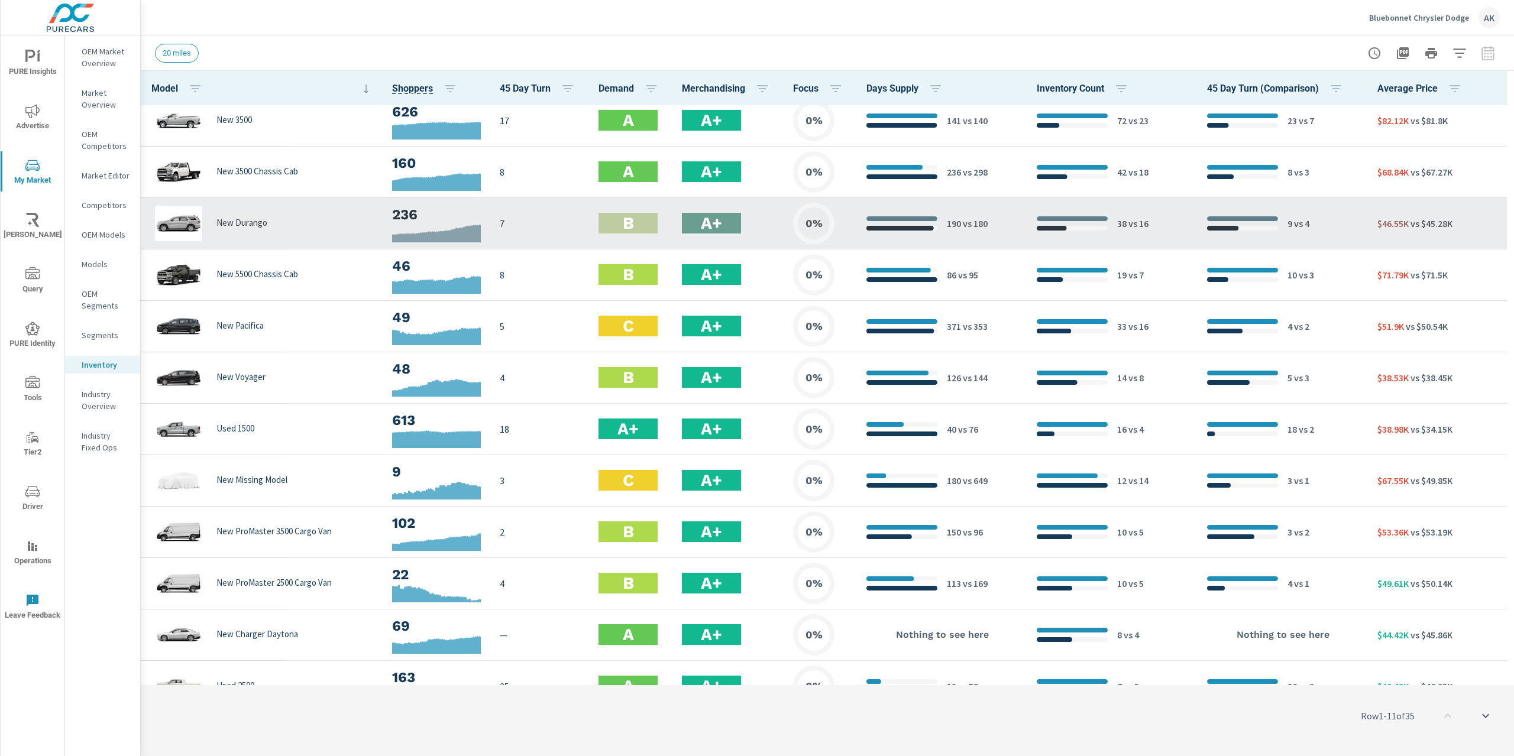
scroll to position [119, 75]
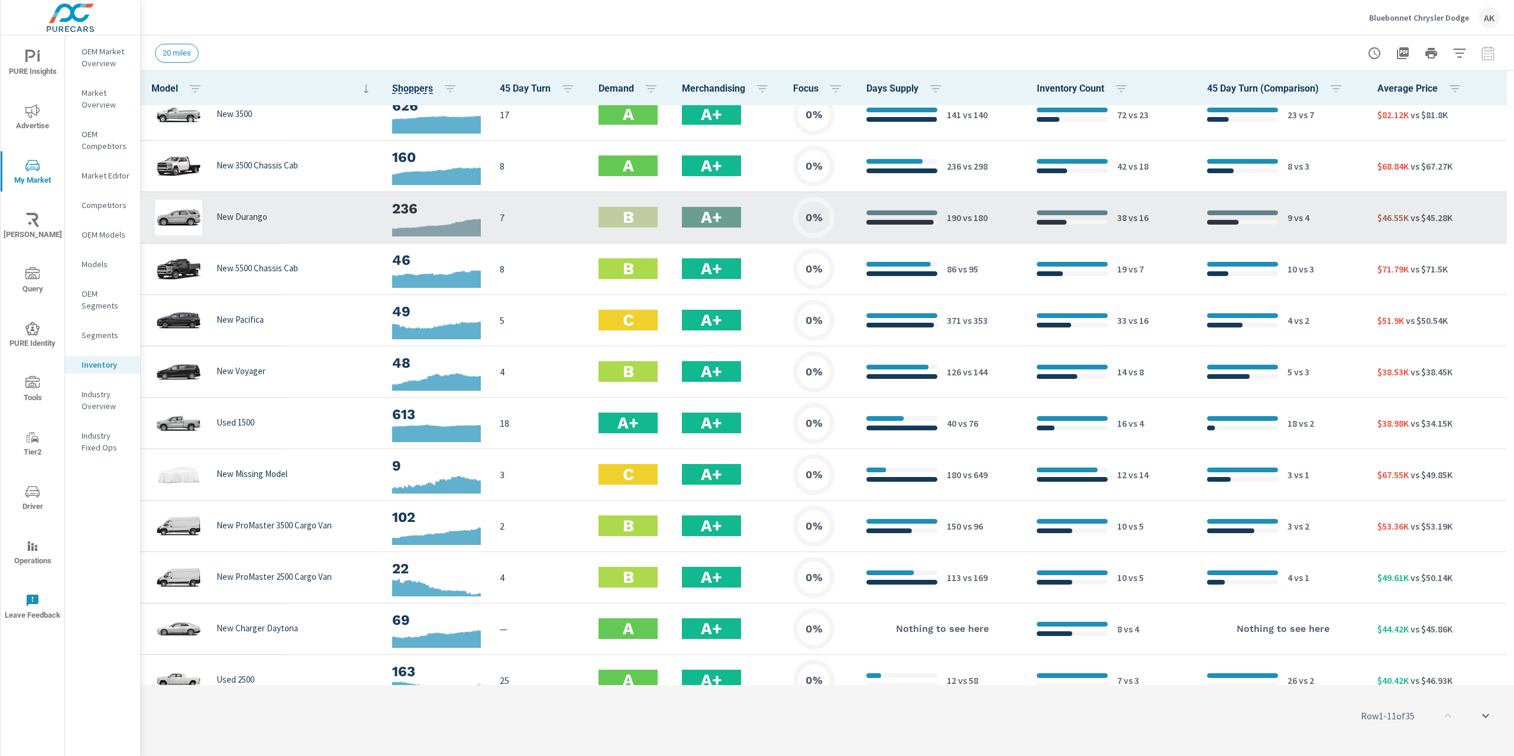
scroll to position [1, 75]
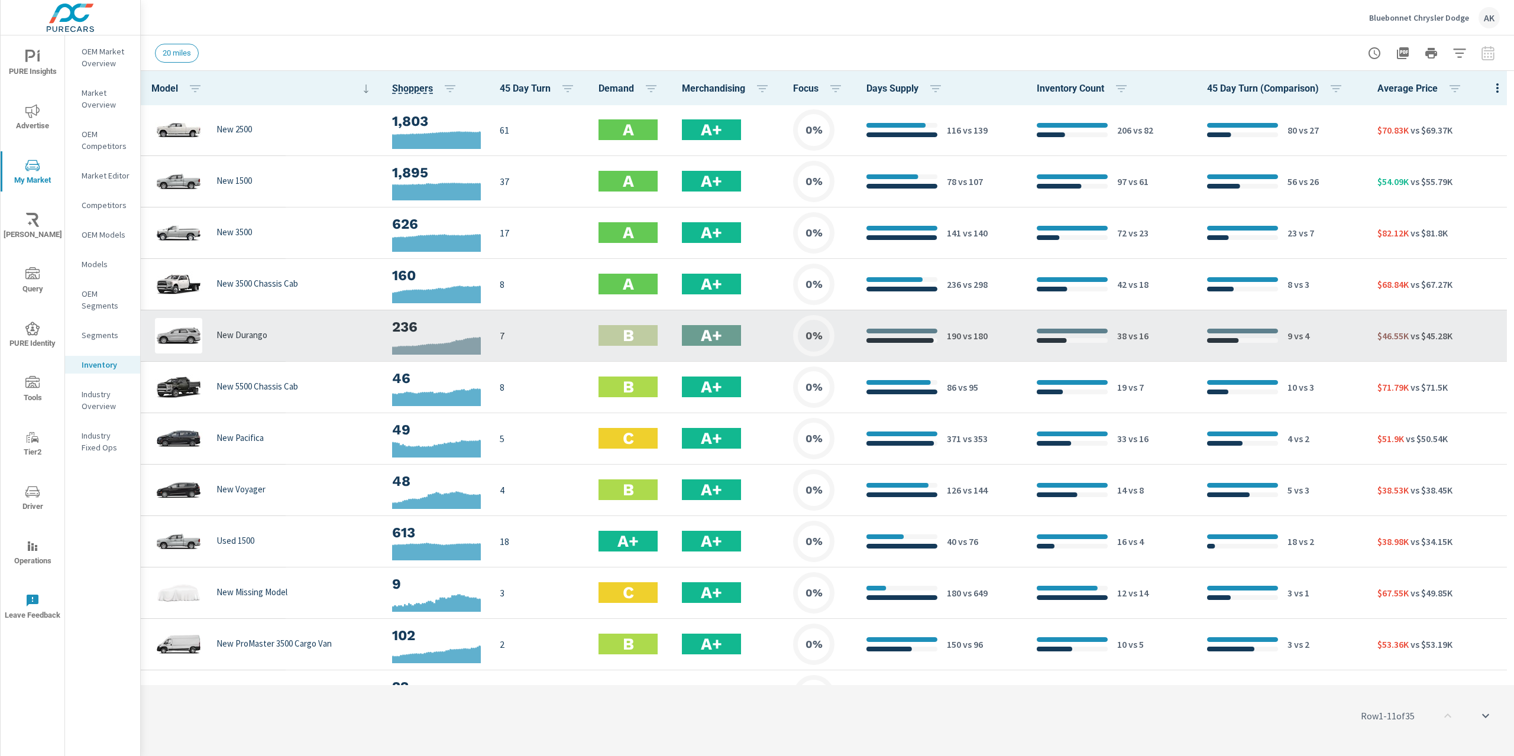
click at [273, 348] on div "New Durango" at bounding box center [247, 335] width 194 height 35
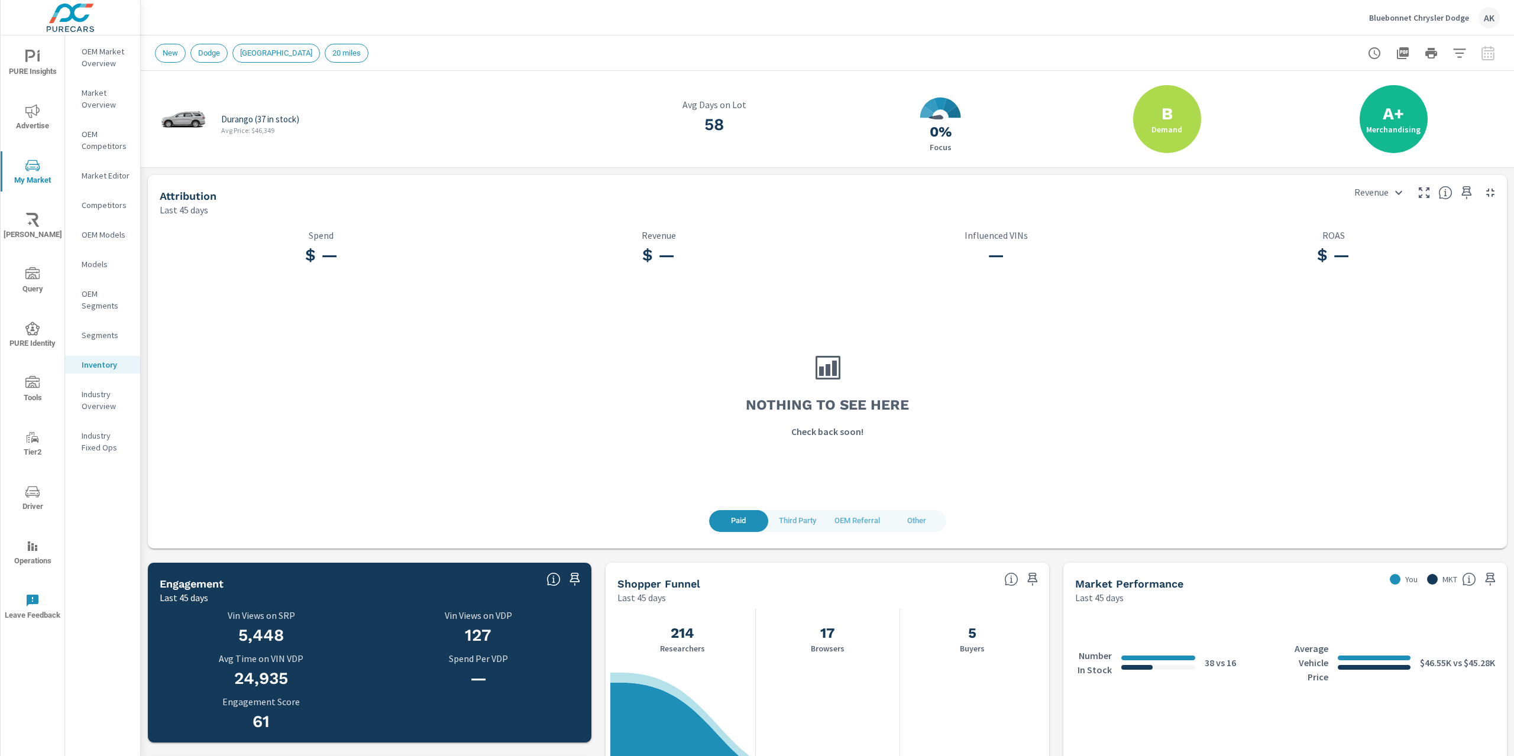
click at [88, 373] on div "Inventory" at bounding box center [102, 365] width 75 height 18
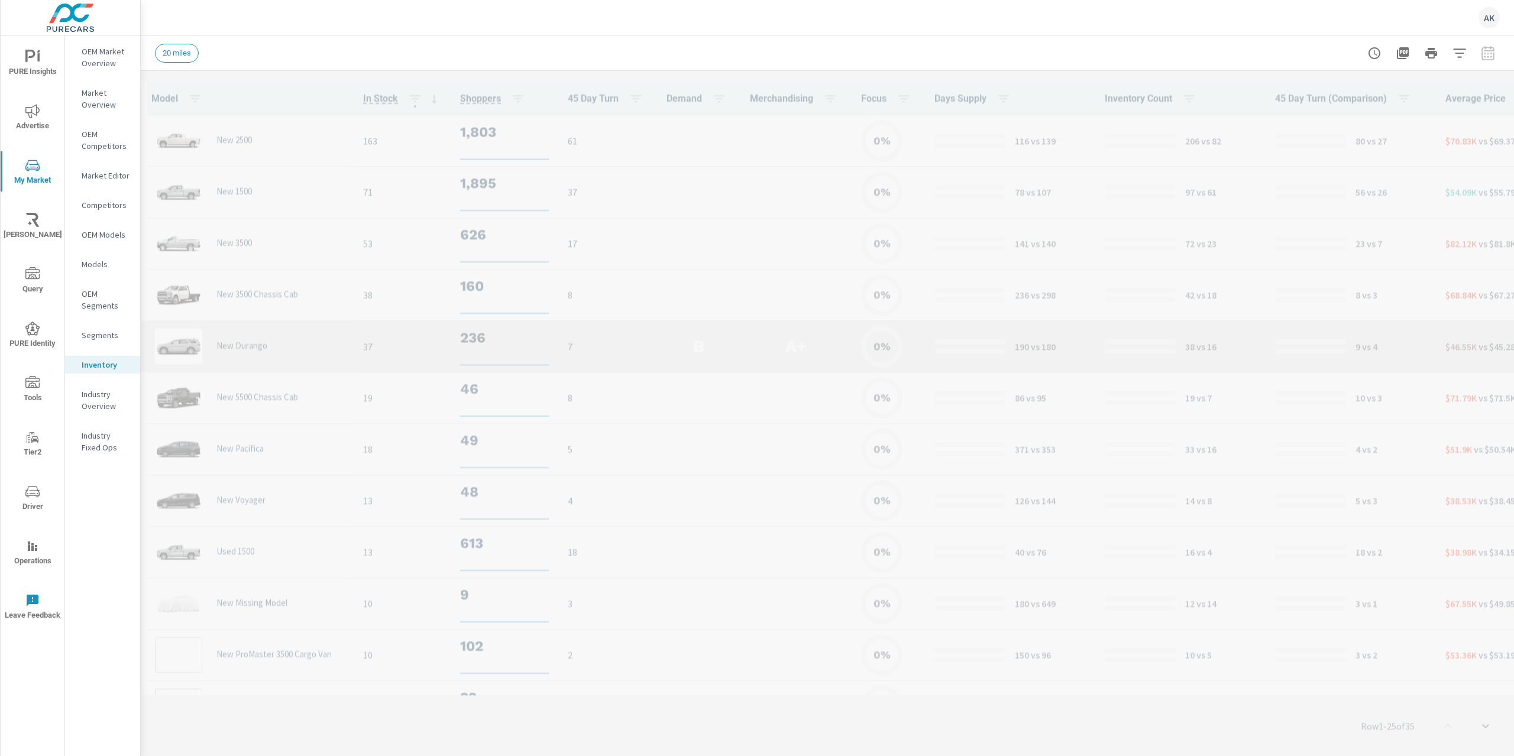
scroll to position [1, 0]
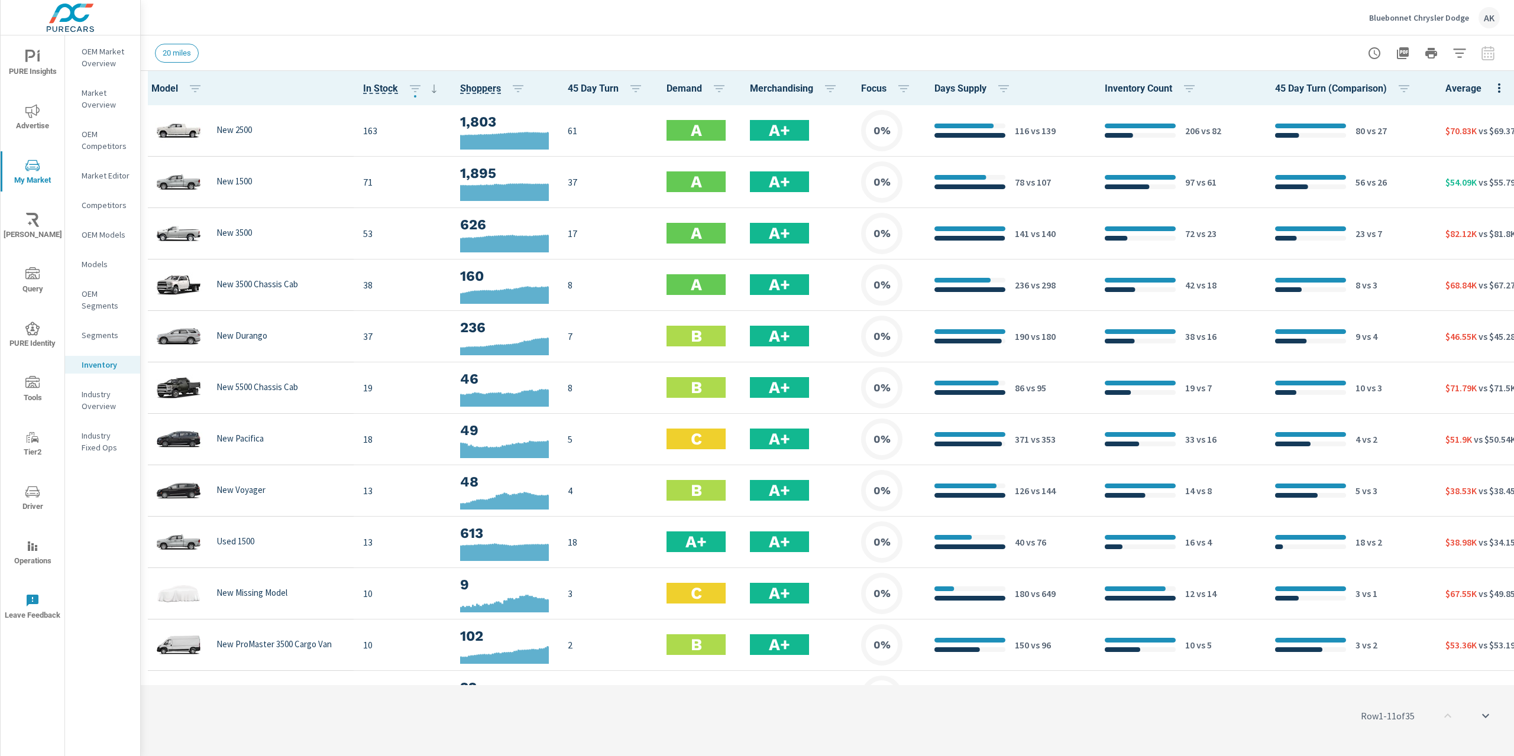
click at [96, 60] on p "OEM Market Overview" at bounding box center [106, 58] width 49 height 24
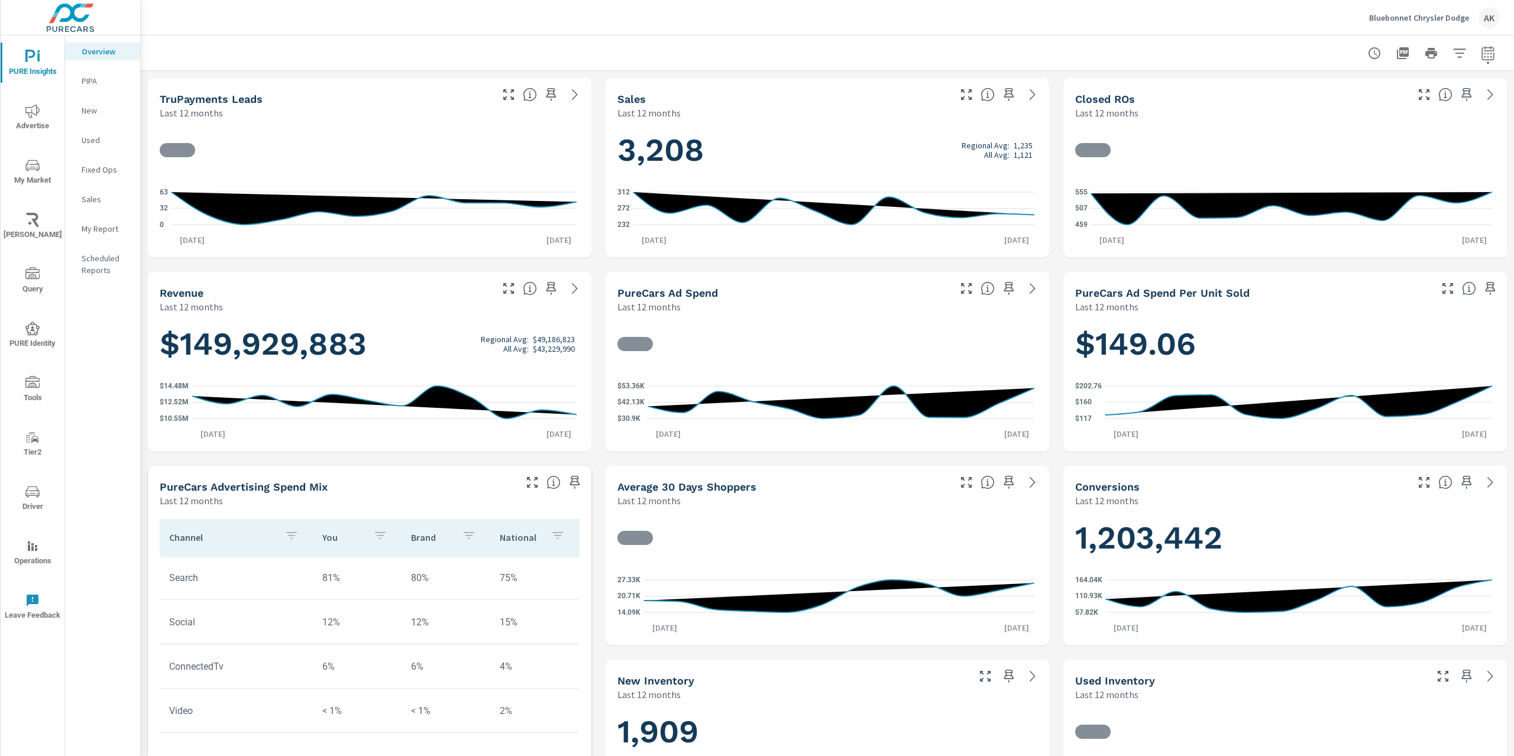
scroll to position [365, 0]
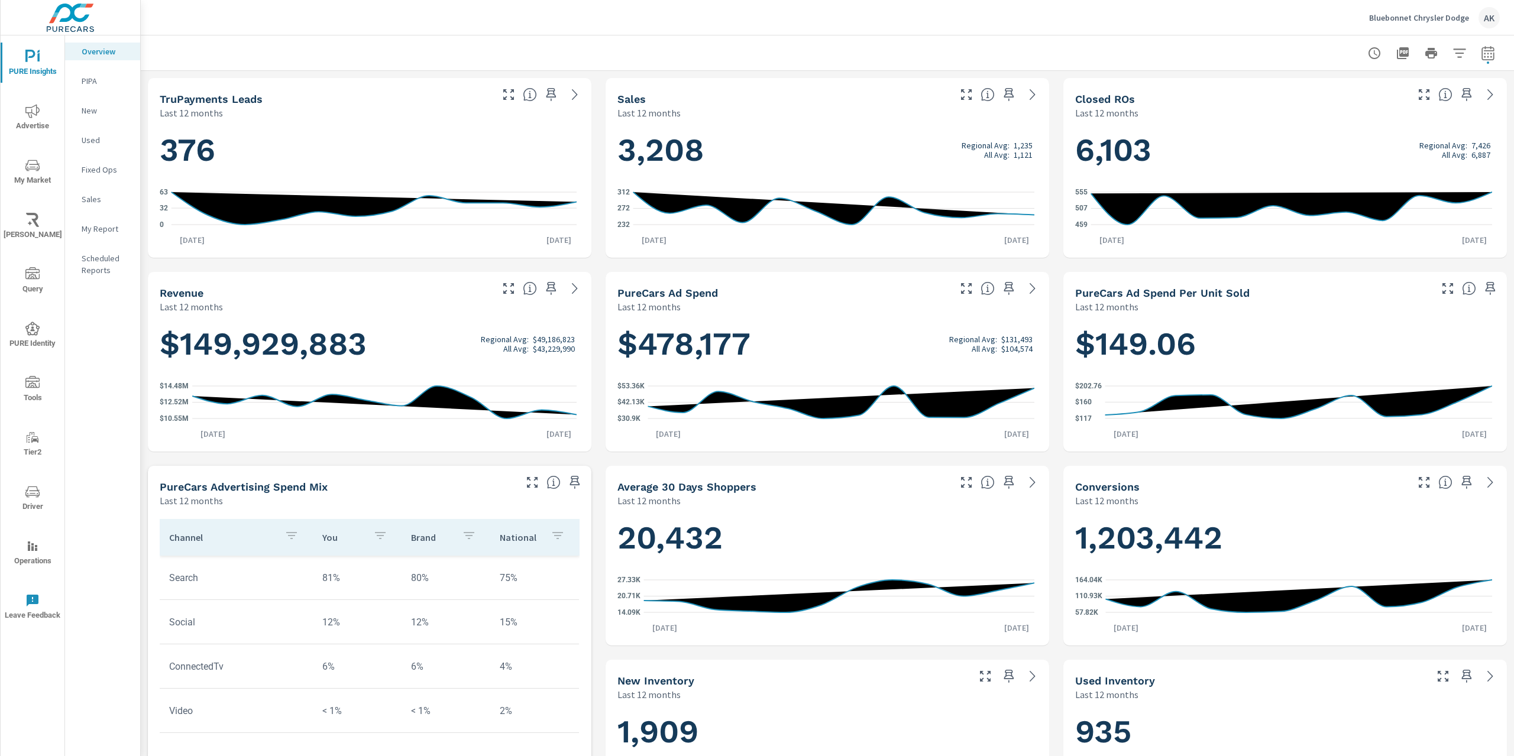
click at [31, 175] on span "My Market" at bounding box center [32, 172] width 57 height 29
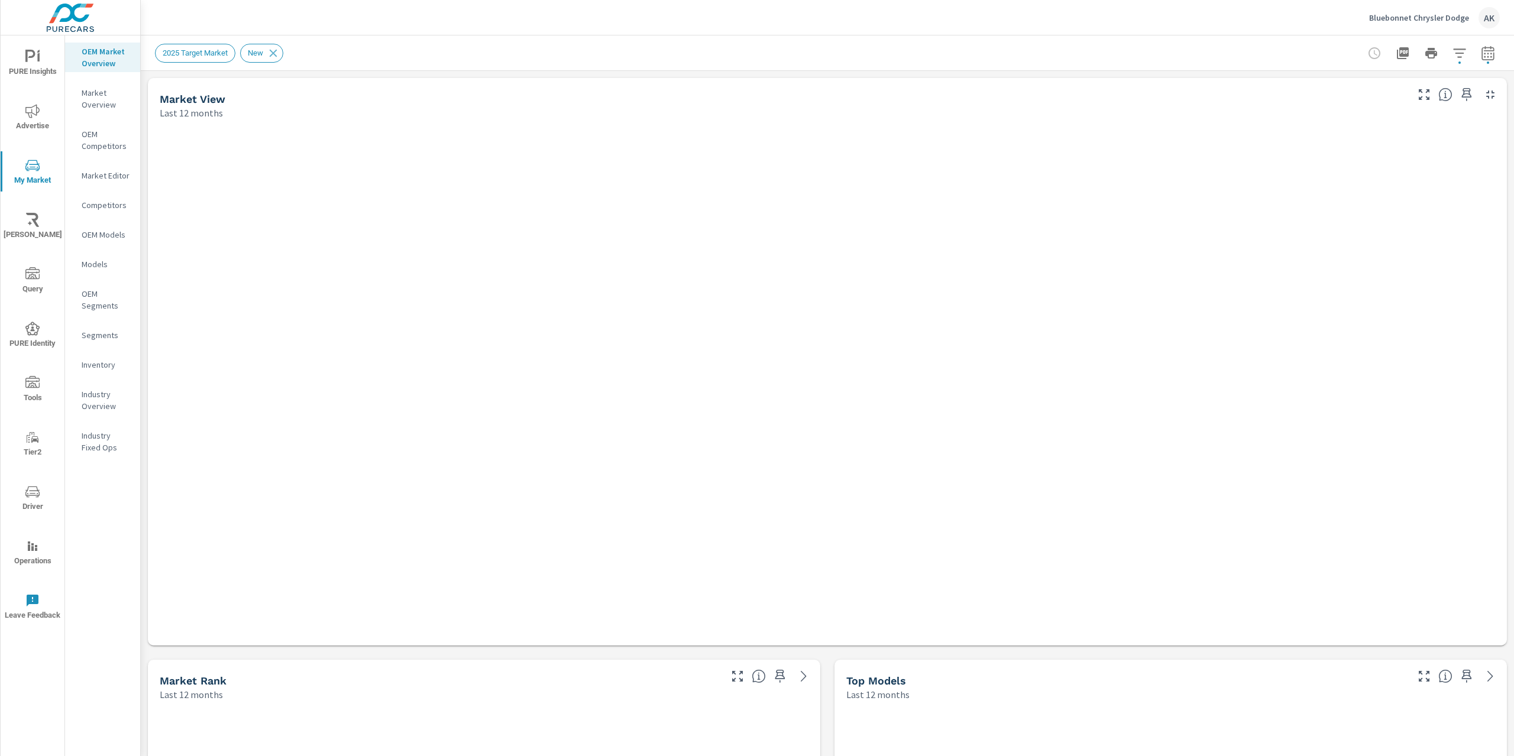
click at [117, 174] on p "Market Editor" at bounding box center [106, 176] width 49 height 12
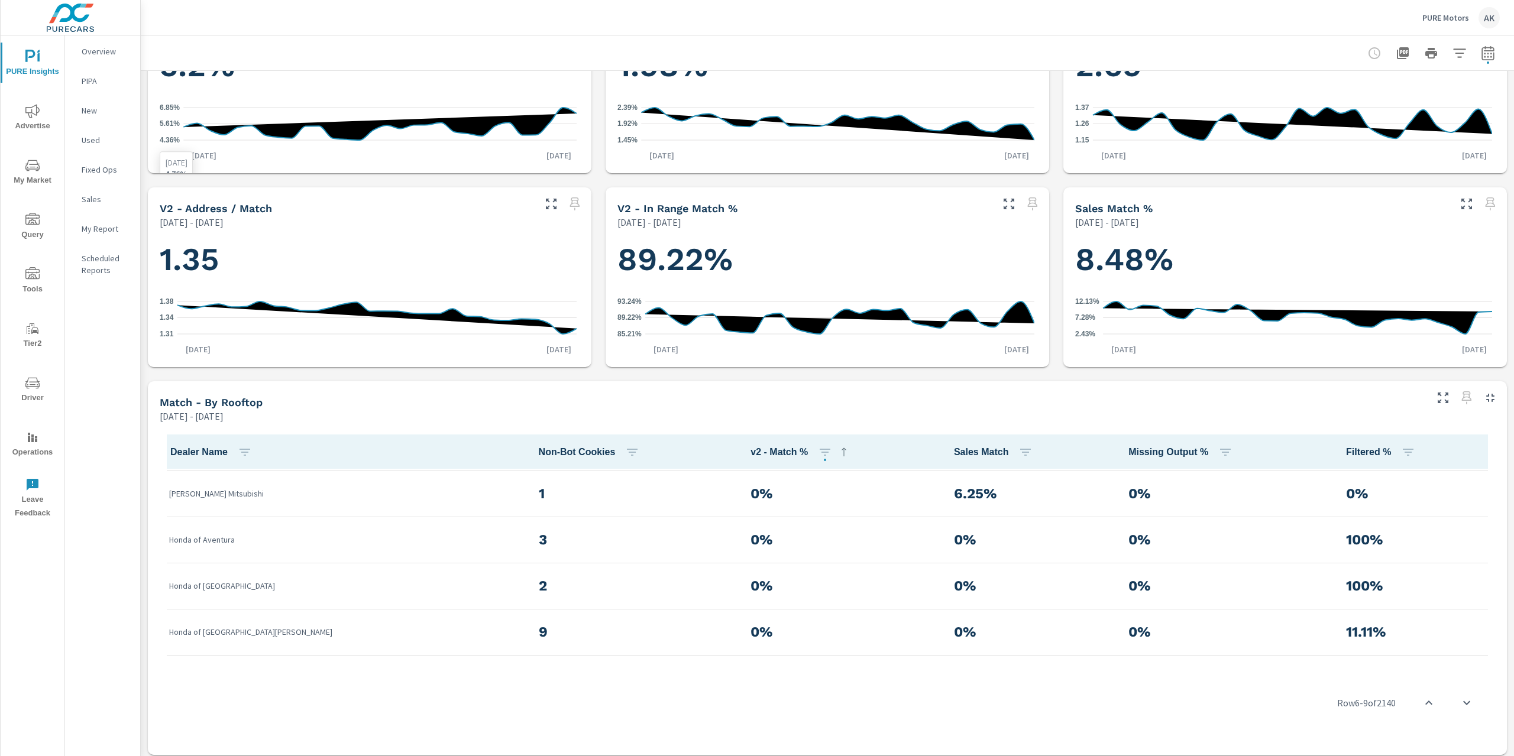
scroll to position [284, 0]
